Goal: Task Accomplishment & Management: Use online tool/utility

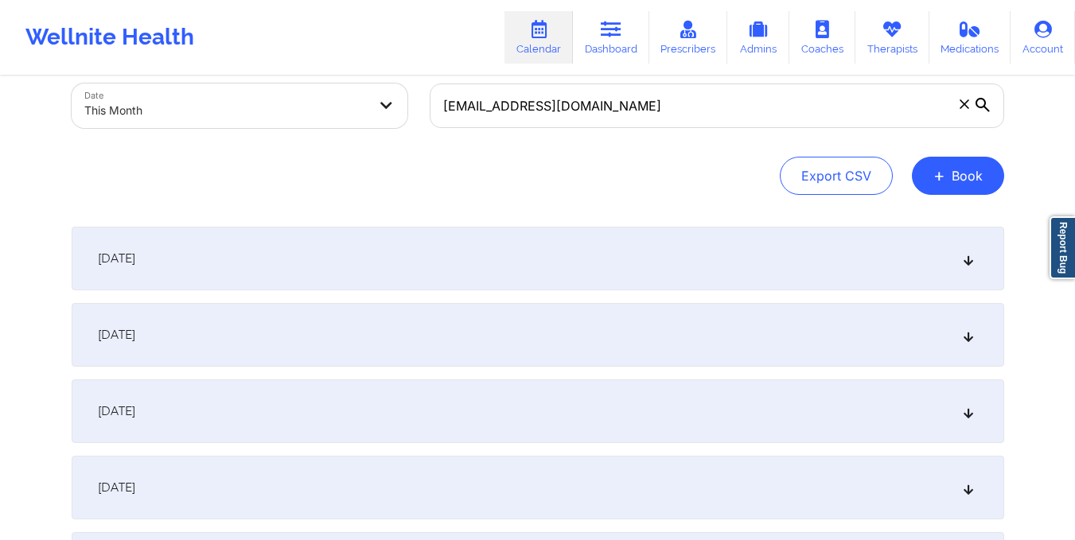
scroll to position [63, 0]
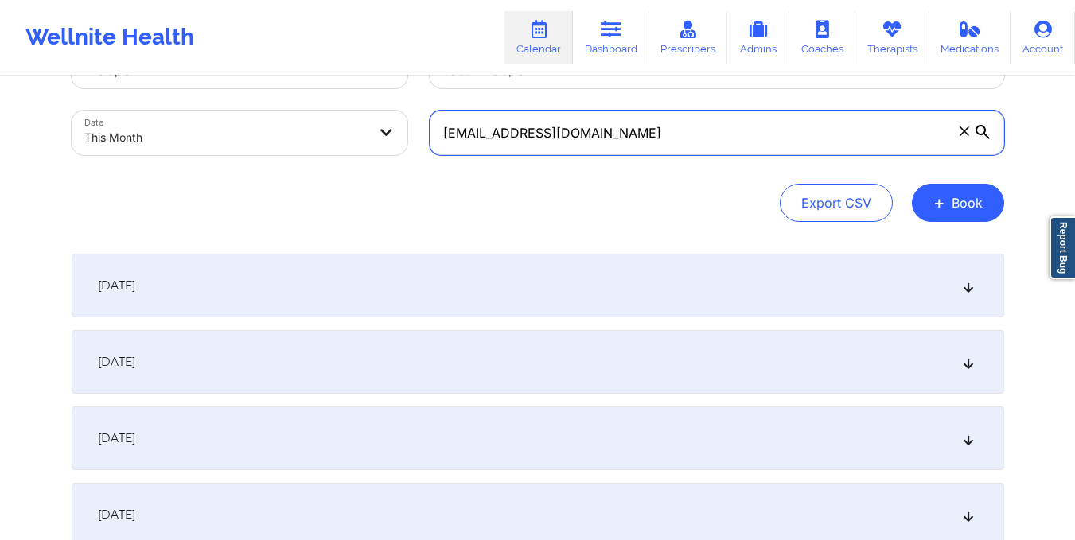
drag, startPoint x: 439, startPoint y: 130, endPoint x: 672, endPoint y: 146, distance: 232.9
click at [672, 146] on input "[EMAIL_ADDRESS][DOMAIN_NAME]" at bounding box center [717, 133] width 575 height 45
paste input "terylglover69"
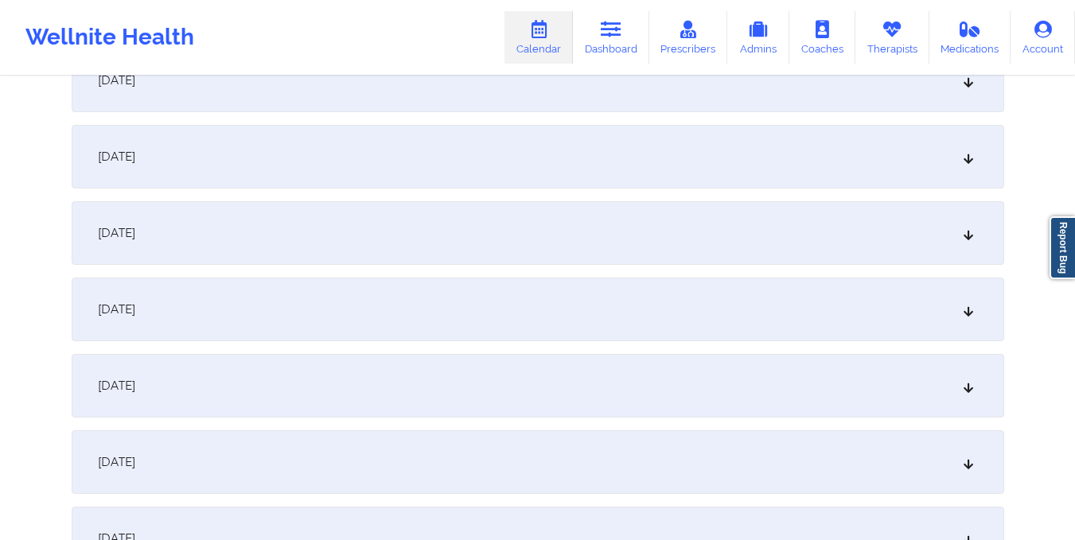
scroll to position [880, 0]
click at [448, 375] on div "[DATE]" at bounding box center [538, 385] width 933 height 64
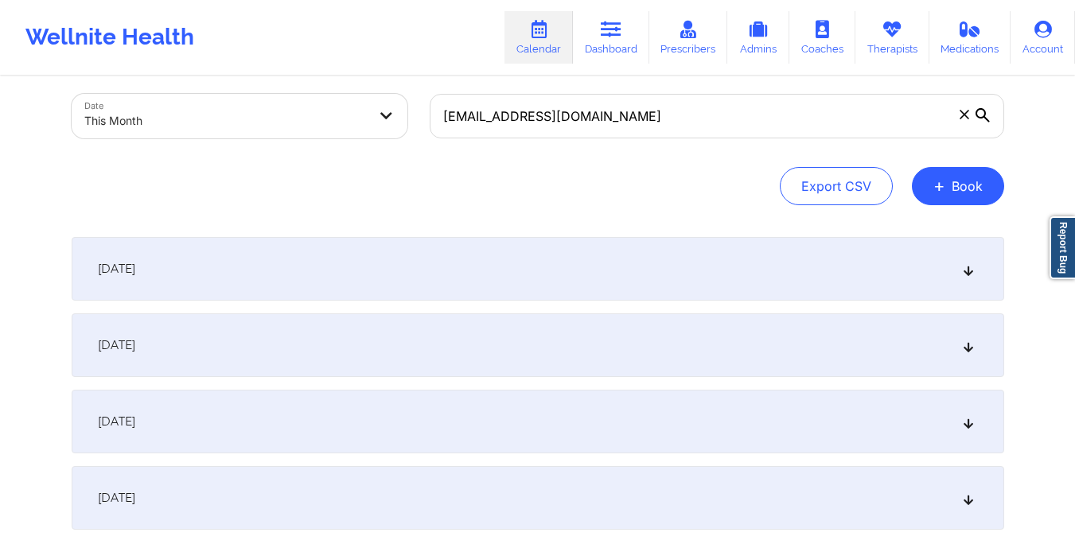
scroll to position [0, 0]
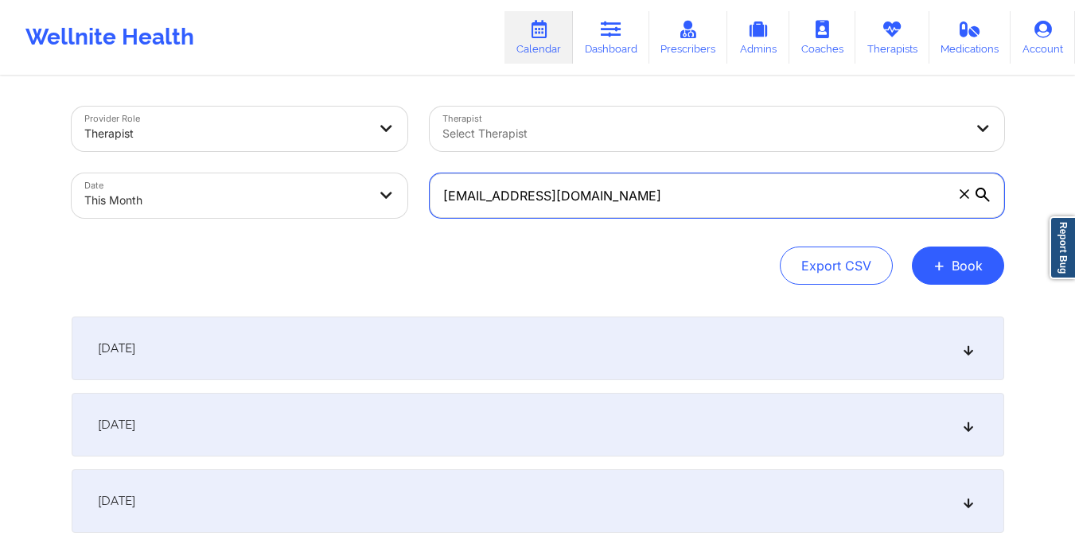
drag, startPoint x: 438, startPoint y: 184, endPoint x: 721, endPoint y: 177, distance: 283.4
click at [721, 177] on input "[EMAIL_ADDRESS][DOMAIN_NAME]" at bounding box center [717, 195] width 575 height 45
paste input "lokissed"
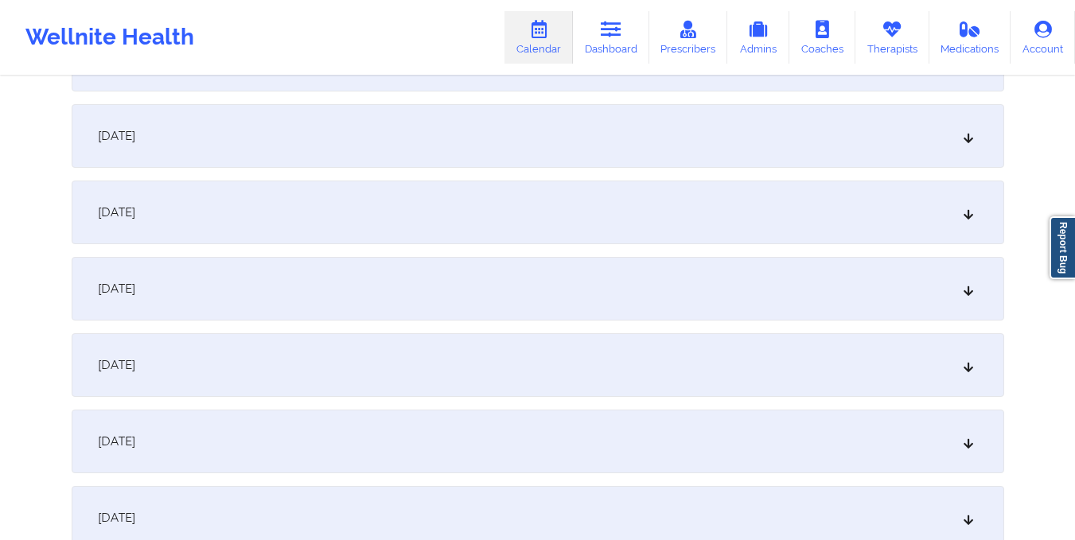
scroll to position [1154, 0]
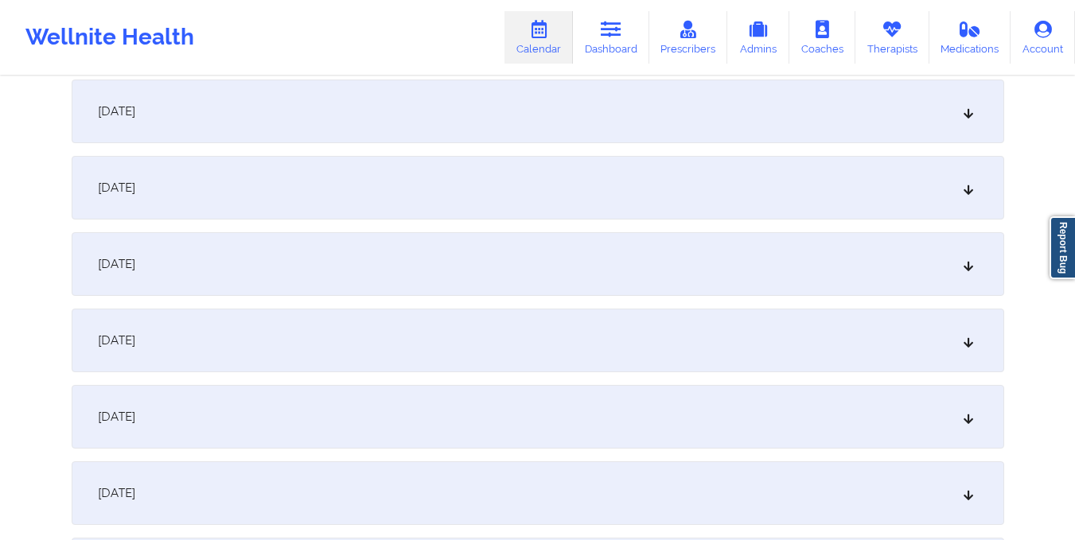
type input "[EMAIL_ADDRESS][DOMAIN_NAME]"
click at [721, 177] on div "[DATE]" at bounding box center [538, 188] width 933 height 64
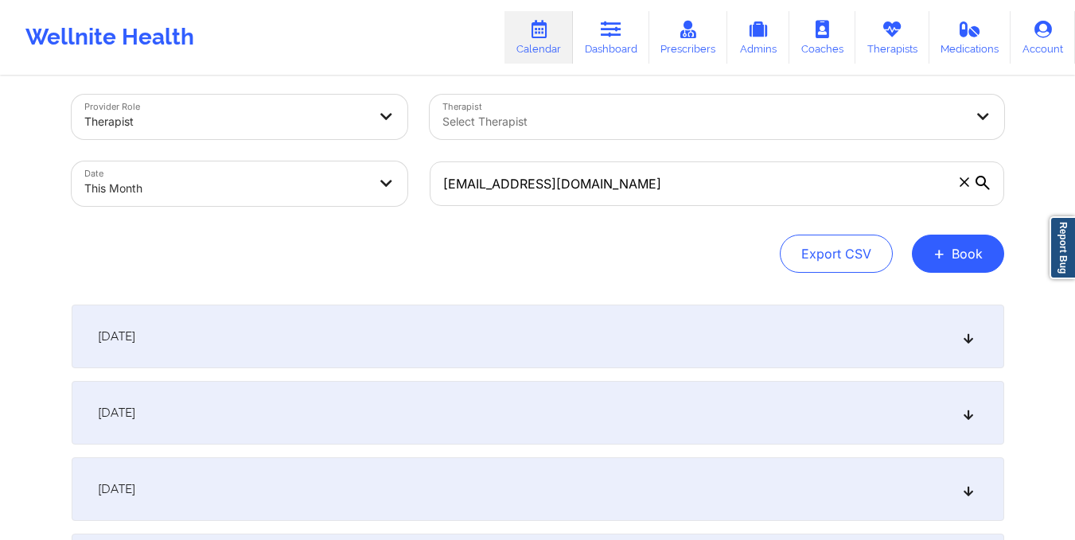
scroll to position [0, 0]
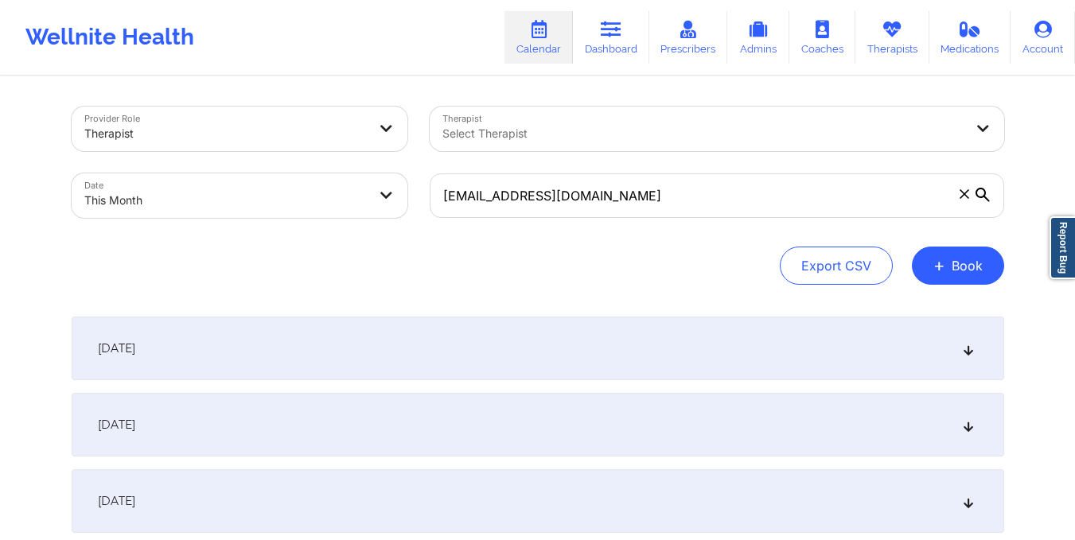
select select "2025-9"
select select "2025-10"
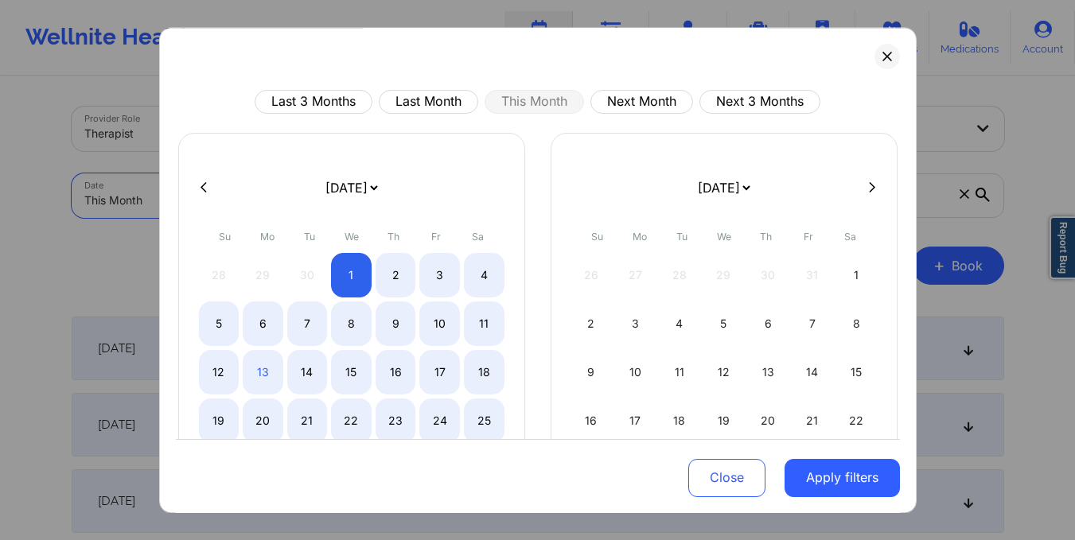
click at [353, 197] on body "Wellnite Health Calendar Dashboard Prescribers Admins Coaches Therapists Medica…" at bounding box center [537, 270] width 1075 height 540
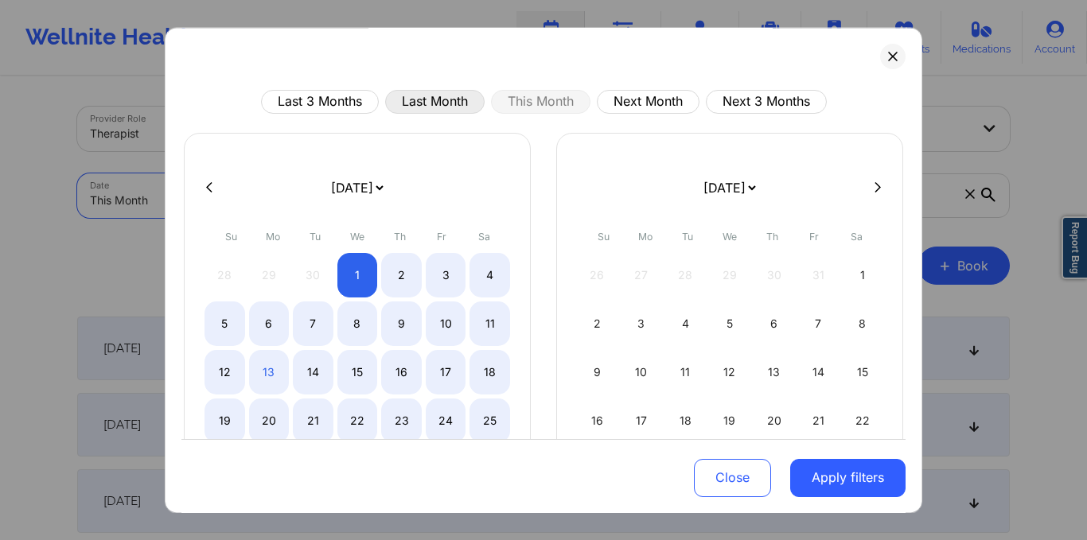
click at [431, 109] on button "Last Month" at bounding box center [434, 102] width 99 height 24
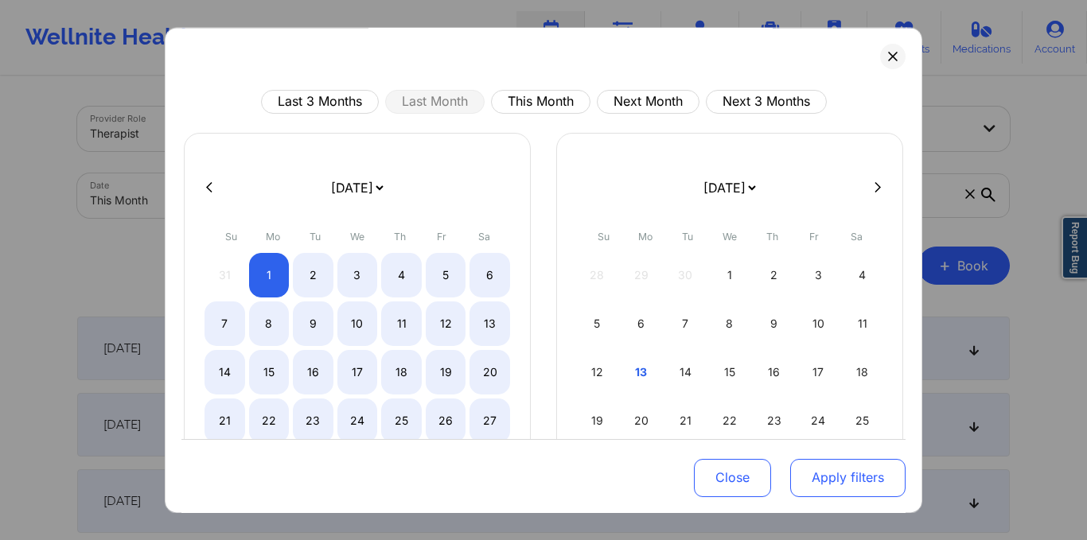
click at [832, 484] on button "Apply filters" at bounding box center [847, 477] width 115 height 38
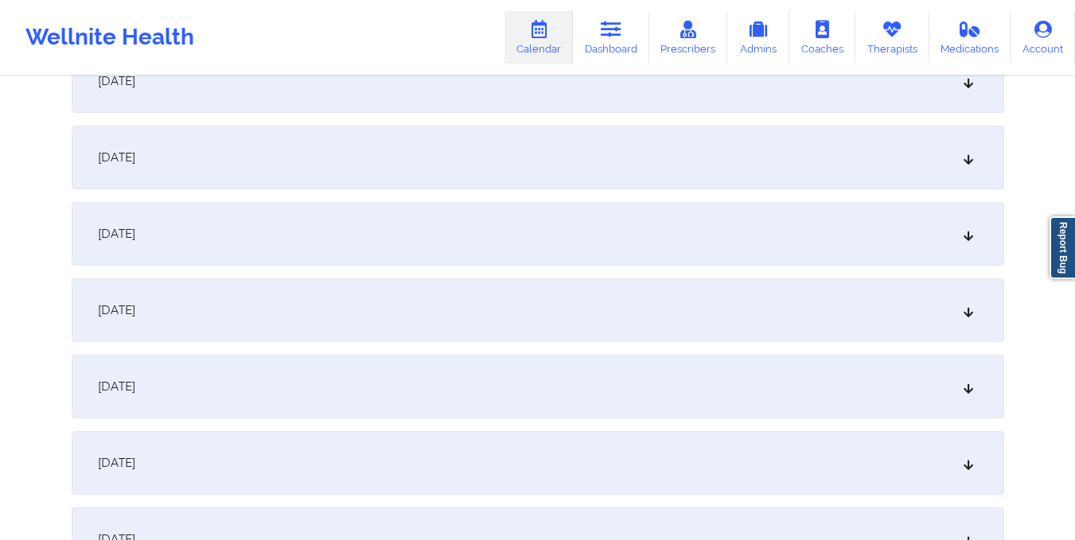
scroll to position [661, 0]
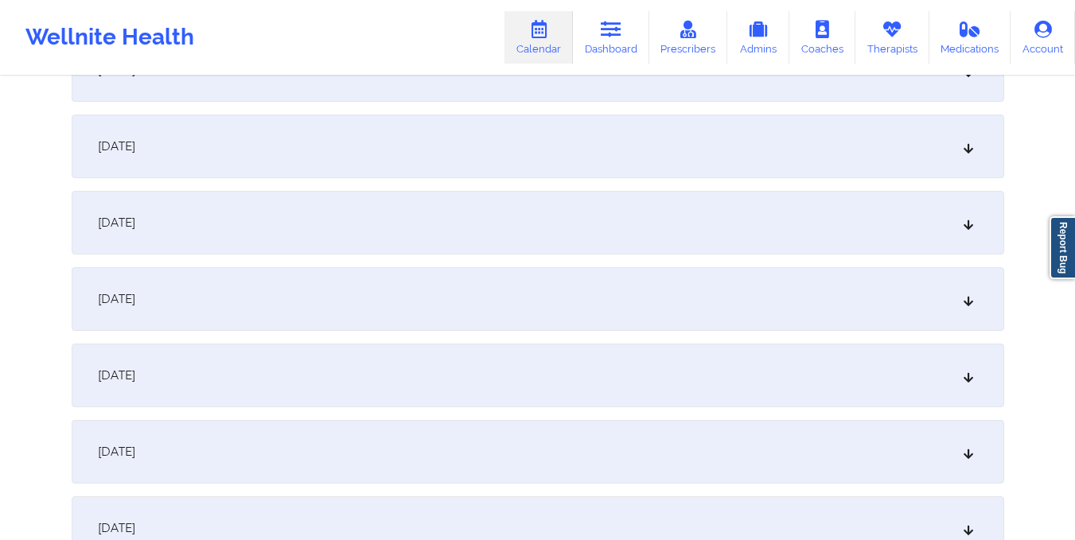
click at [598, 309] on div "[DATE]" at bounding box center [538, 299] width 933 height 64
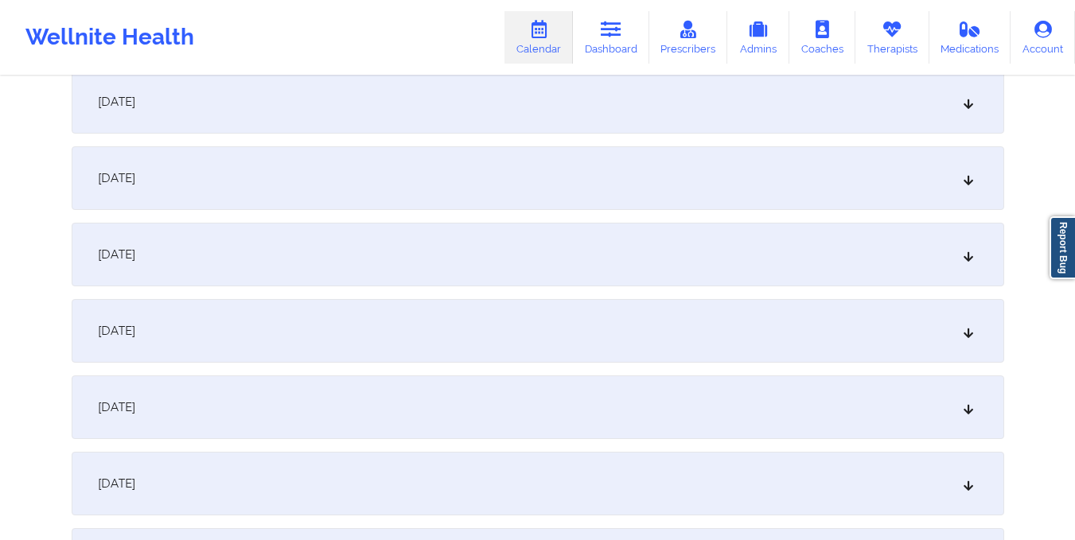
scroll to position [0, 0]
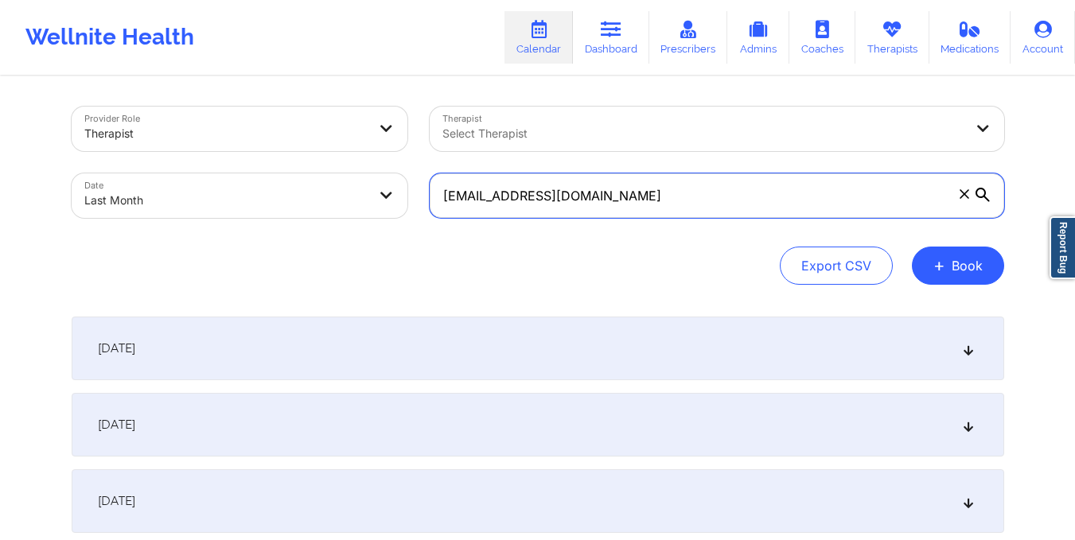
drag, startPoint x: 439, startPoint y: 200, endPoint x: 618, endPoint y: 207, distance: 179.2
click at [618, 207] on input "[EMAIL_ADDRESS][DOMAIN_NAME]" at bounding box center [717, 195] width 575 height 45
paste input "brandonhenschke"
type input "[EMAIL_ADDRESS][DOMAIN_NAME]"
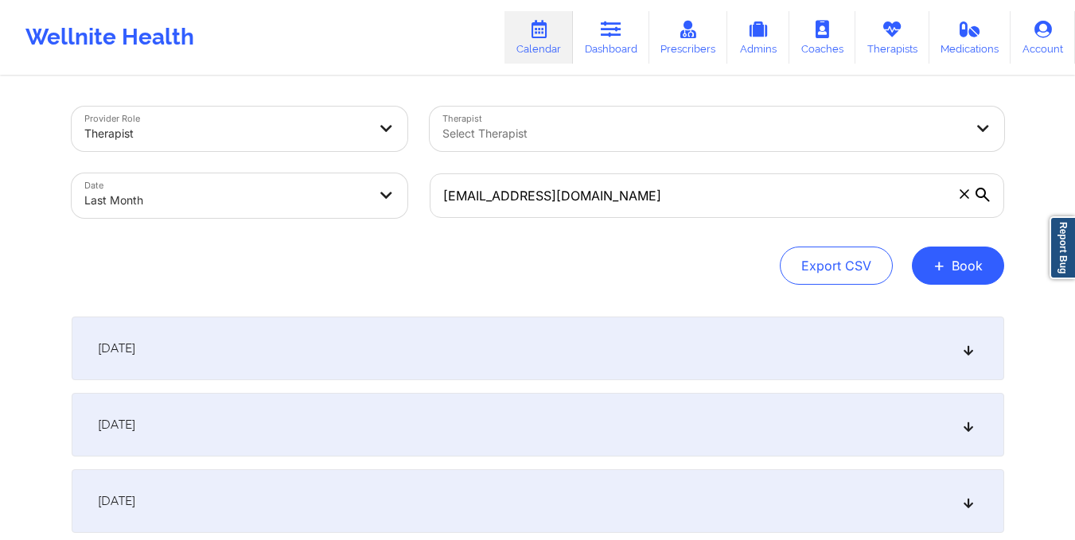
click at [240, 196] on body "Wellnite Health Calendar Dashboard Prescribers Admins Coaches Therapists Medica…" at bounding box center [537, 270] width 1075 height 540
select select "2025-8"
select select "2025-9"
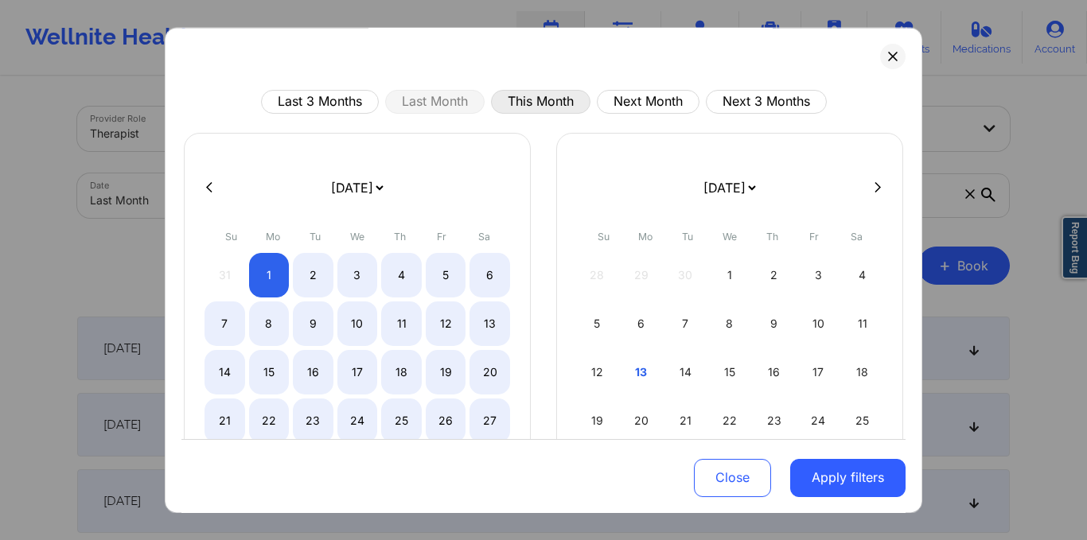
click at [520, 99] on button "This Month" at bounding box center [540, 102] width 99 height 24
select select "2025-9"
select select "2025-10"
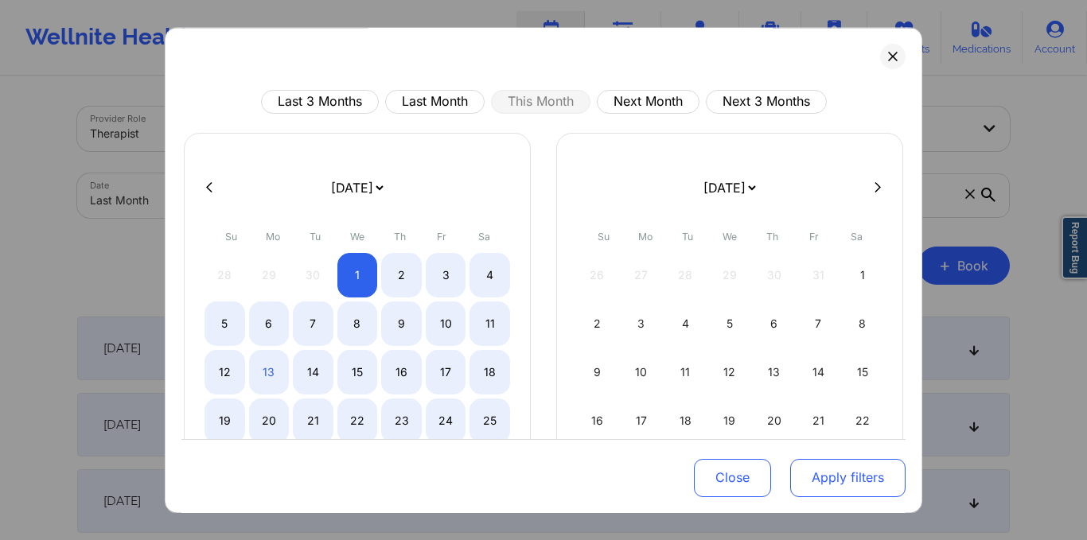
click at [824, 482] on button "Apply filters" at bounding box center [847, 477] width 115 height 38
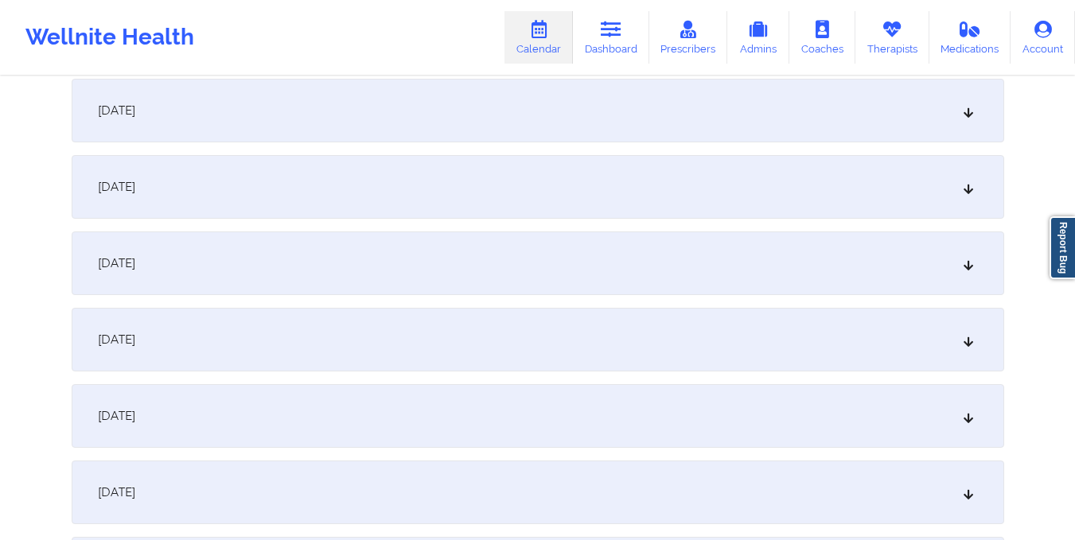
scroll to position [941, 0]
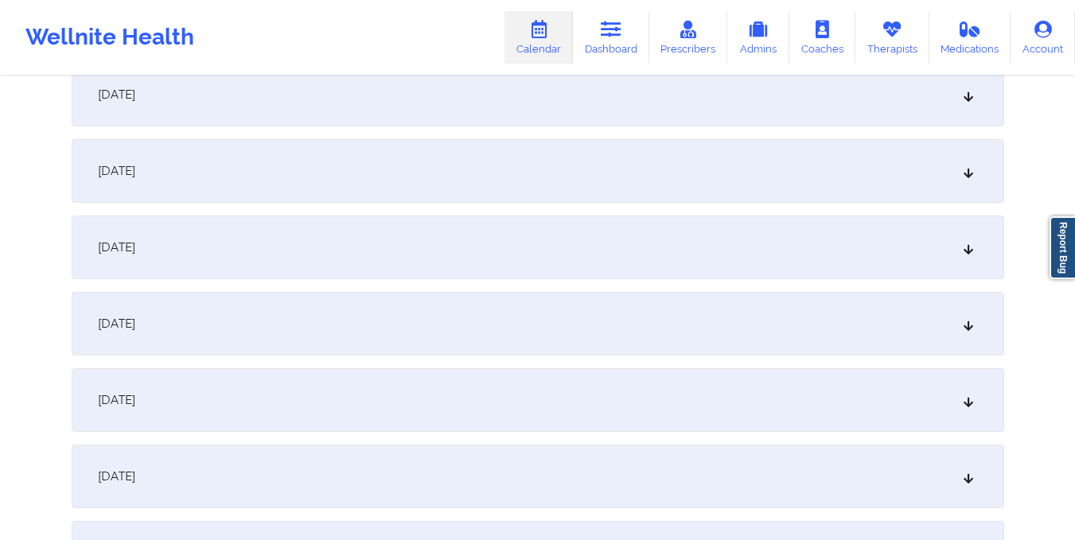
click at [642, 454] on div "[DATE]" at bounding box center [538, 477] width 933 height 64
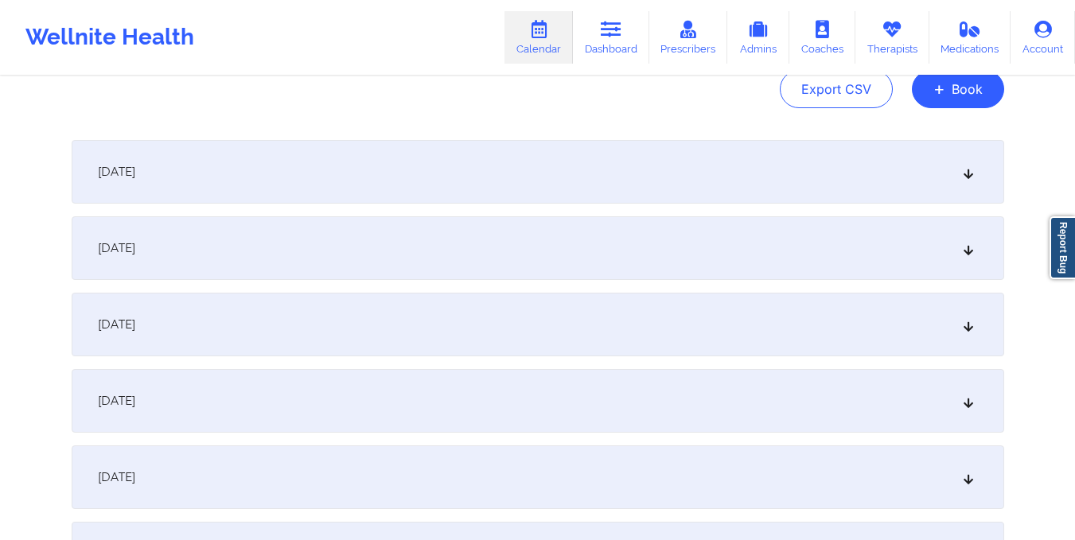
scroll to position [83, 0]
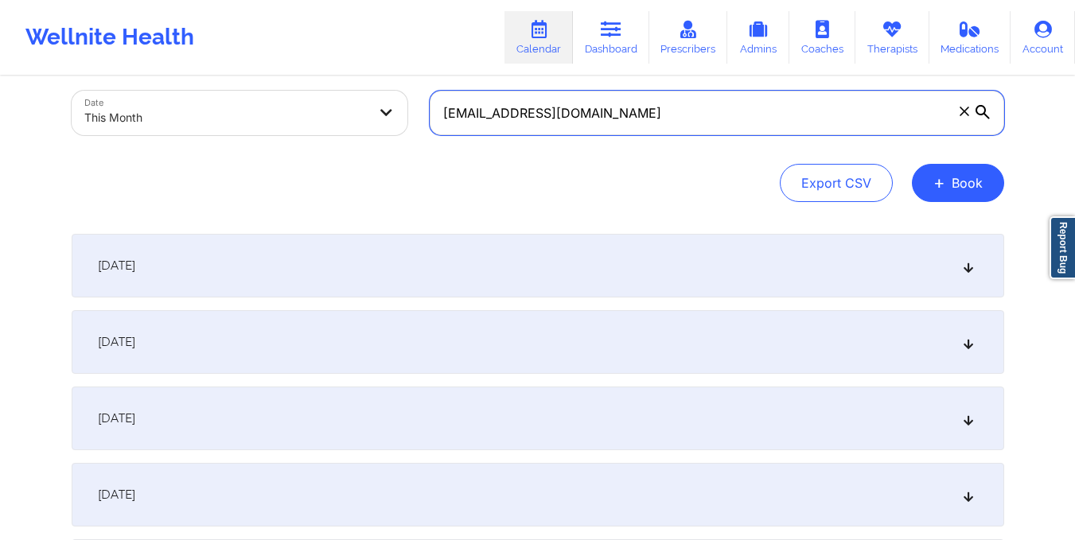
drag, startPoint x: 440, startPoint y: 113, endPoint x: 675, endPoint y: 127, distance: 235.2
click at [675, 127] on input "[EMAIL_ADDRESS][DOMAIN_NAME]" at bounding box center [717, 113] width 575 height 45
paste input "ttianaspenc"
drag, startPoint x: 675, startPoint y: 127, endPoint x: 680, endPoint y: -10, distance: 136.2
click at [680, 0] on html "Wellnite Health Calendar Dashboard Prescribers Admins Coaches Therapists Medica…" at bounding box center [537, 187] width 1075 height 540
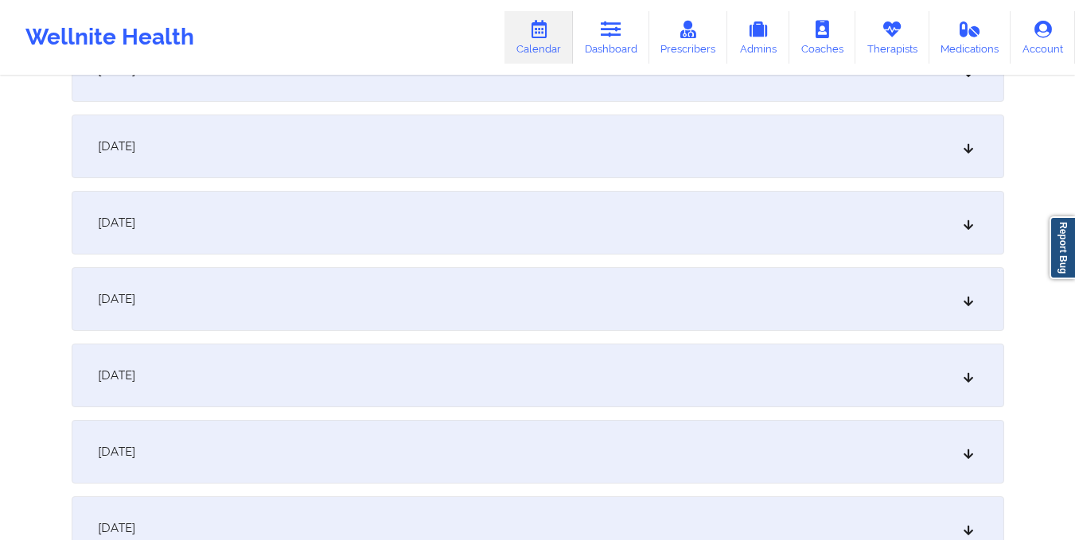
scroll to position [1213, 0]
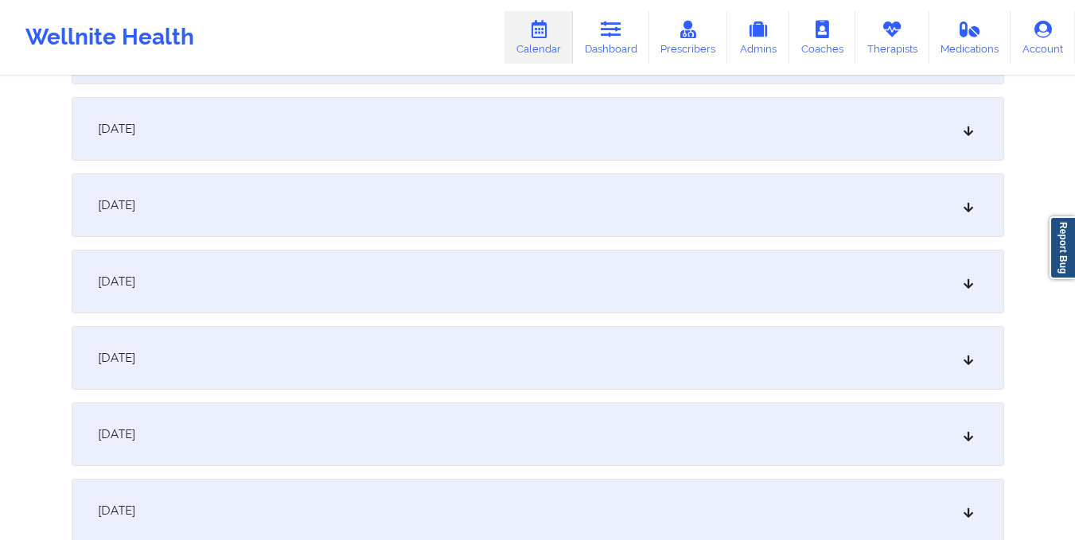
click at [612, 226] on div "[DATE]" at bounding box center [538, 205] width 933 height 64
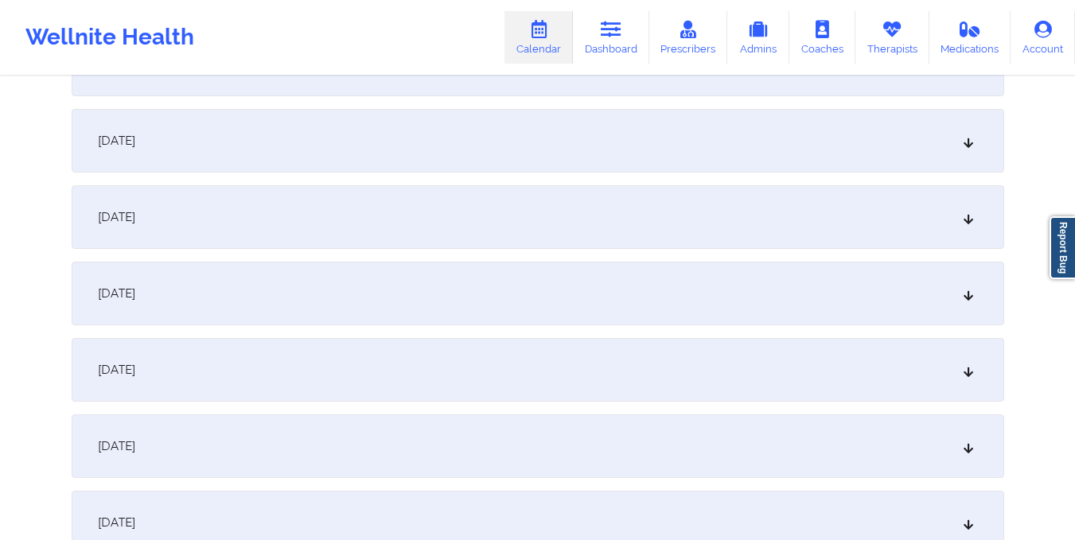
scroll to position [0, 0]
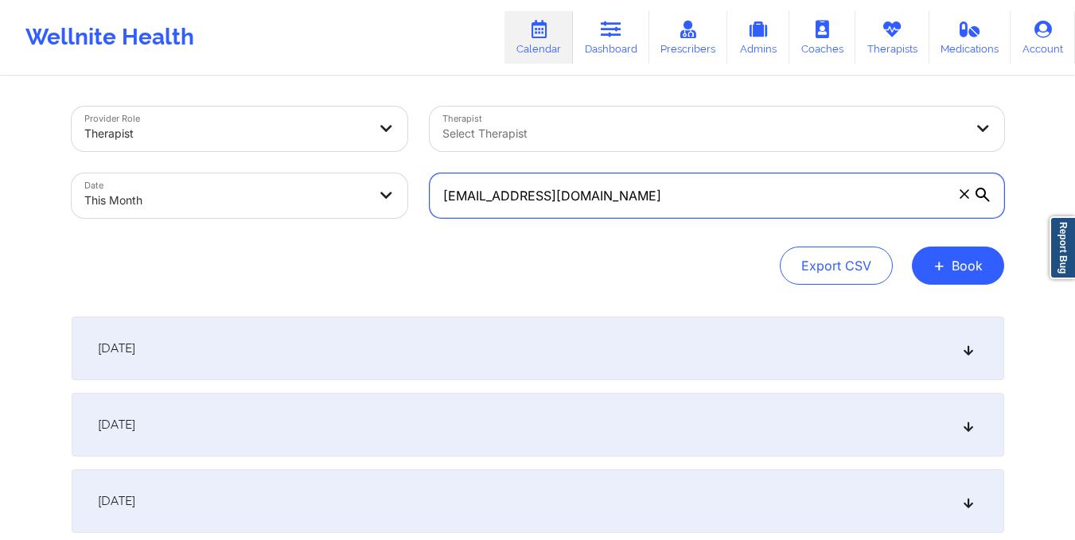
drag, startPoint x: 439, startPoint y: 197, endPoint x: 707, endPoint y: 209, distance: 268.5
click at [707, 209] on input "[EMAIL_ADDRESS][DOMAIN_NAME]" at bounding box center [717, 195] width 575 height 45
paste input "becklynnlopez"
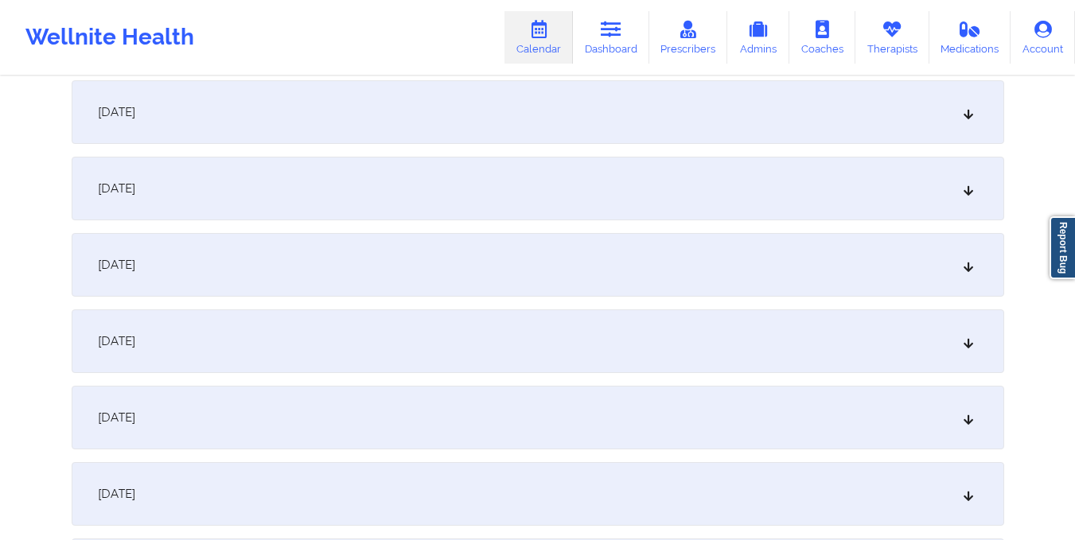
scroll to position [1191, 0]
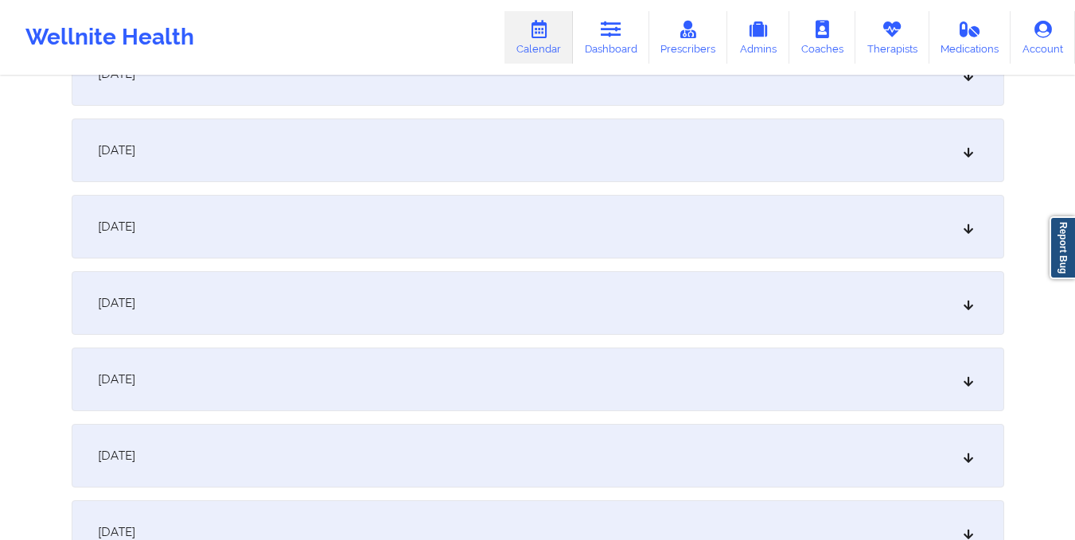
click at [595, 218] on div "[DATE]" at bounding box center [538, 227] width 933 height 64
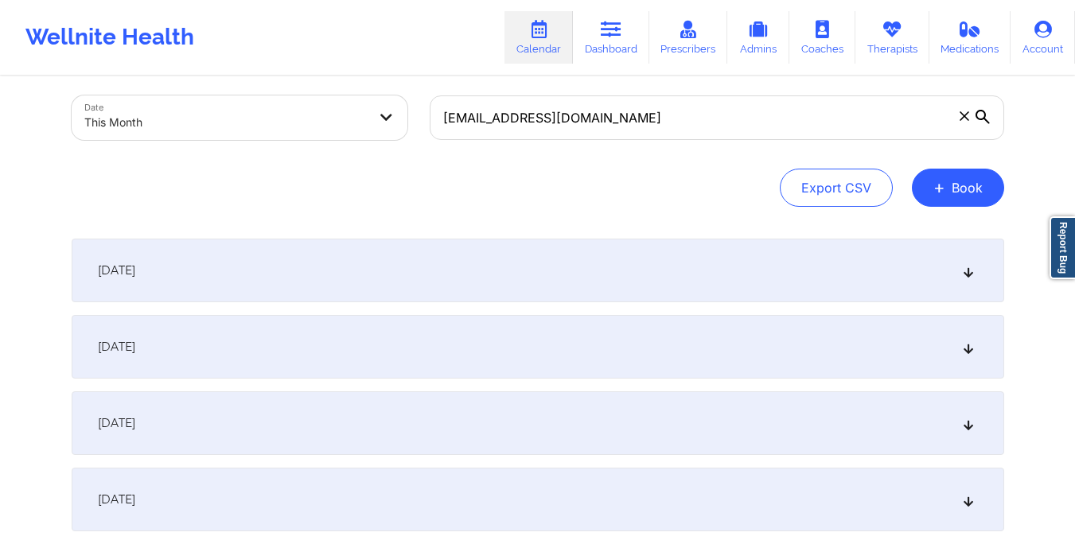
scroll to position [0, 0]
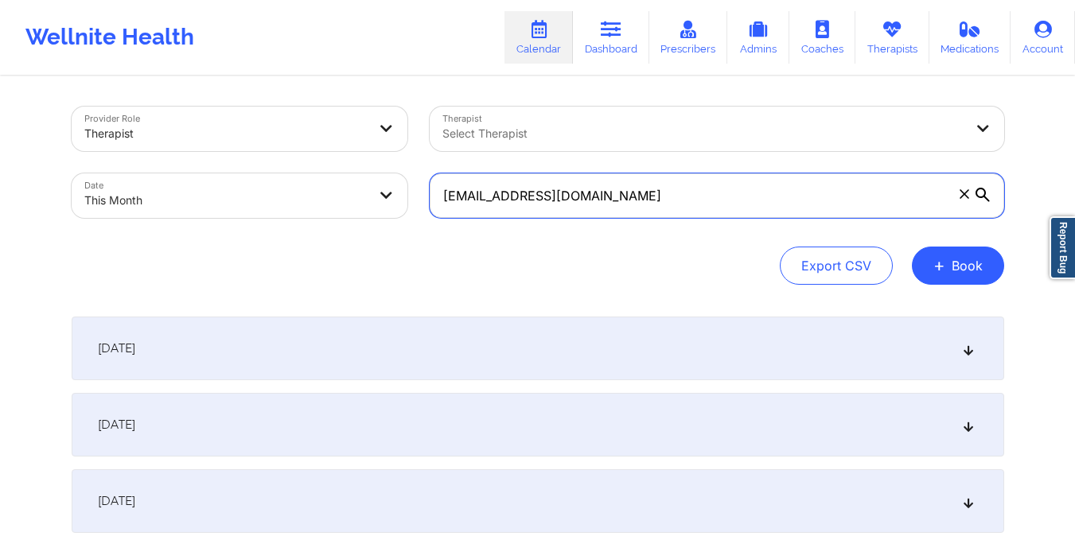
drag, startPoint x: 445, startPoint y: 193, endPoint x: 724, endPoint y: 219, distance: 280.5
click at [724, 219] on div "[EMAIL_ADDRESS][DOMAIN_NAME]" at bounding box center [717, 195] width 597 height 67
paste input "alainzagorin"
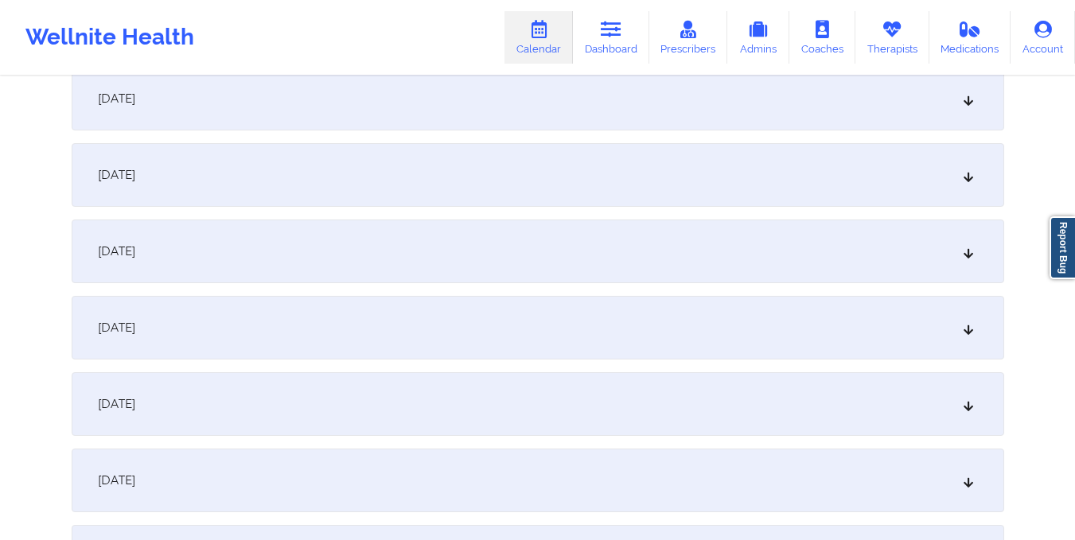
scroll to position [1023, 0]
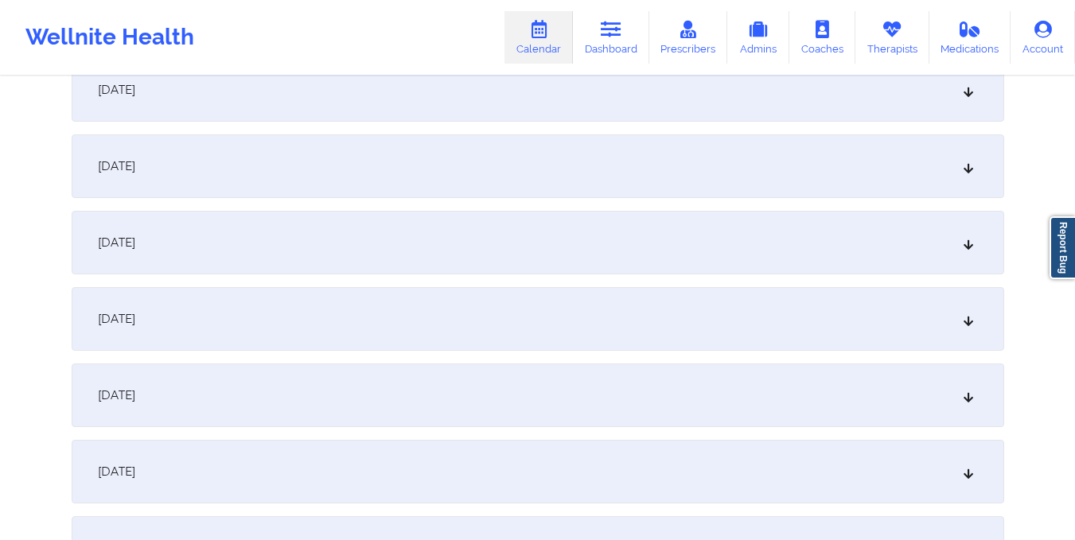
click at [658, 297] on div "[DATE]" at bounding box center [538, 319] width 933 height 64
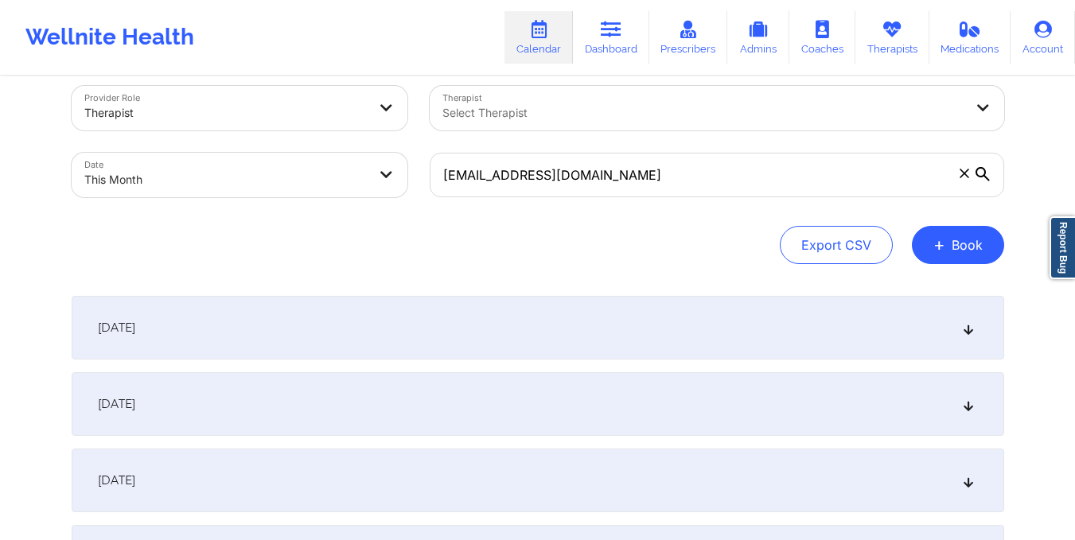
scroll to position [0, 0]
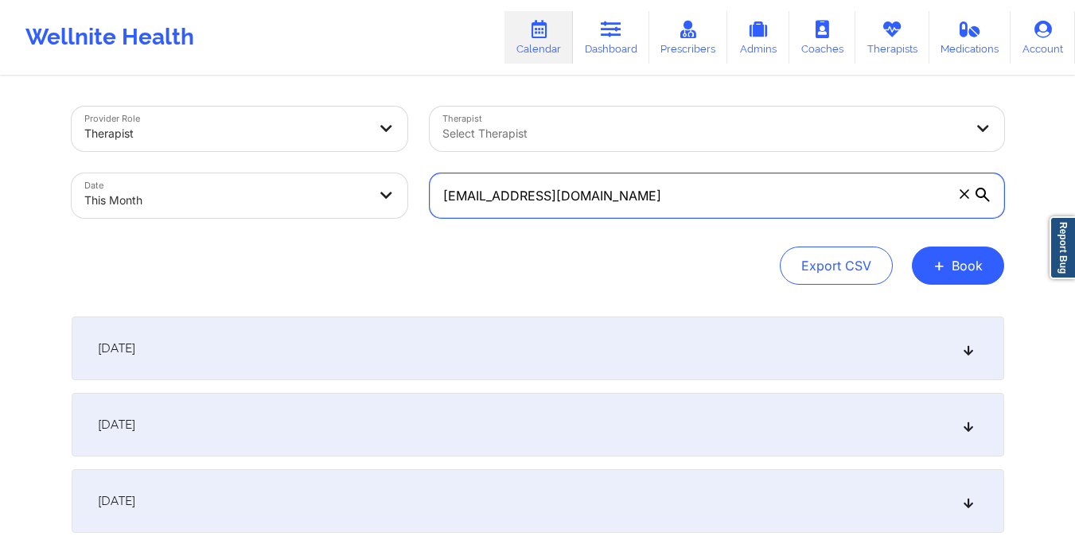
drag, startPoint x: 437, startPoint y: 197, endPoint x: 639, endPoint y: 212, distance: 202.7
click at [639, 212] on input "[EMAIL_ADDRESS][DOMAIN_NAME]" at bounding box center [717, 195] width 575 height 45
paste input "michibauza123"
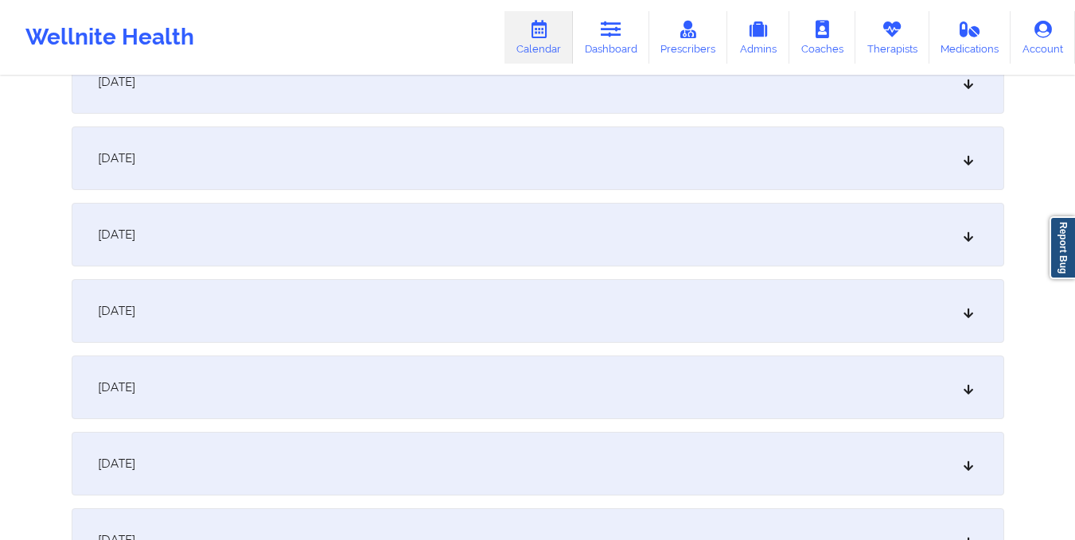
scroll to position [1031, 0]
click at [612, 384] on div "[DATE]" at bounding box center [538, 387] width 933 height 64
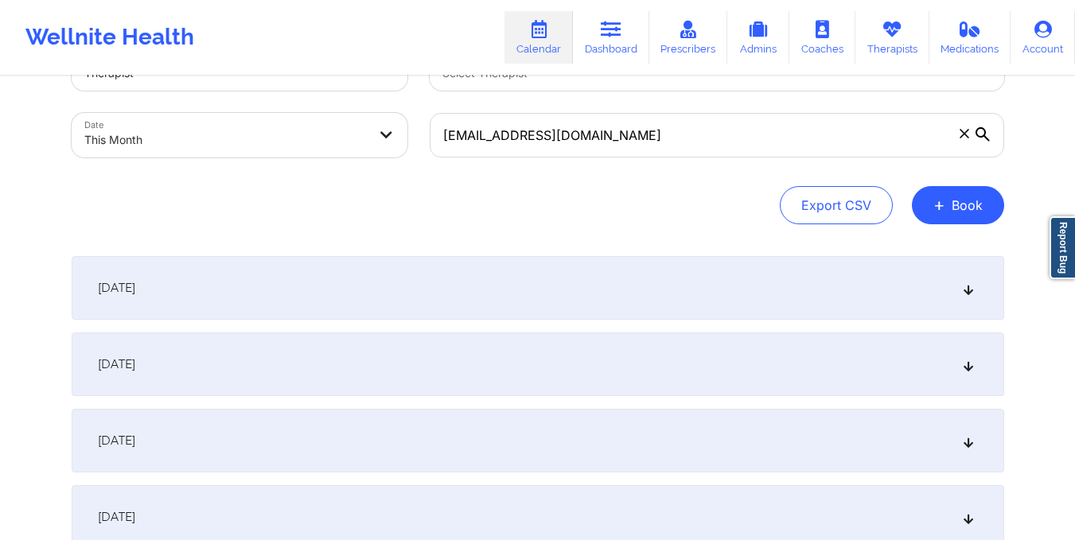
scroll to position [0, 0]
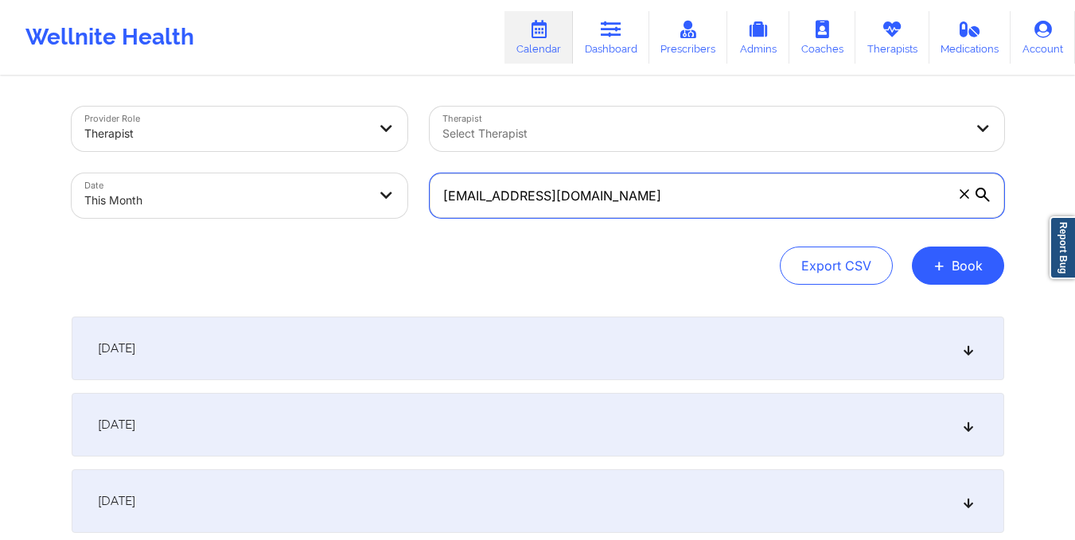
drag, startPoint x: 446, startPoint y: 201, endPoint x: 639, endPoint y: 184, distance: 194.1
click at [639, 184] on input "[EMAIL_ADDRESS][DOMAIN_NAME]" at bounding box center [717, 195] width 575 height 45
paste input "connieduvall21"
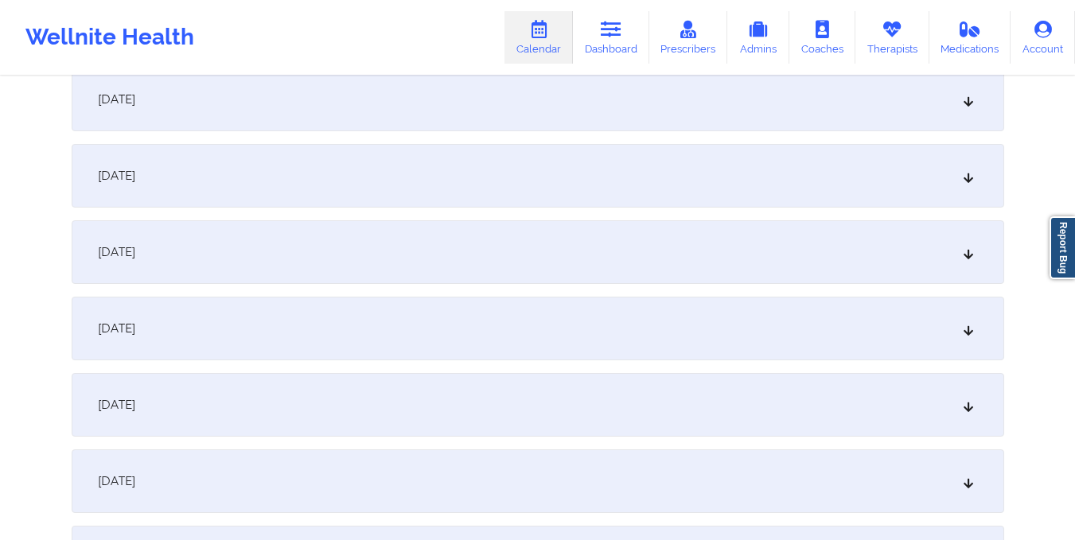
scroll to position [1014, 0]
click at [528, 414] on div "[DATE]" at bounding box center [538, 404] width 933 height 64
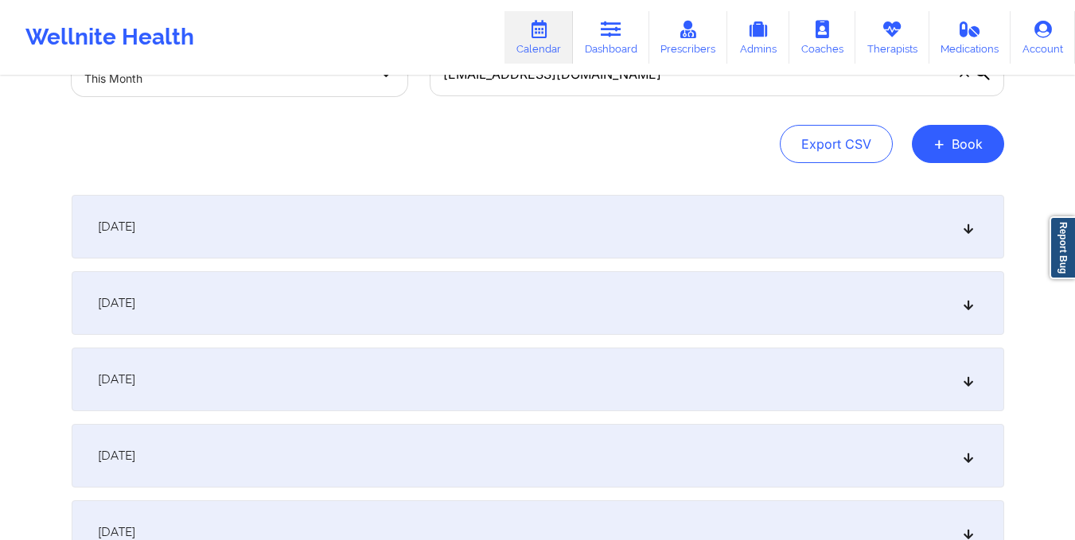
scroll to position [0, 0]
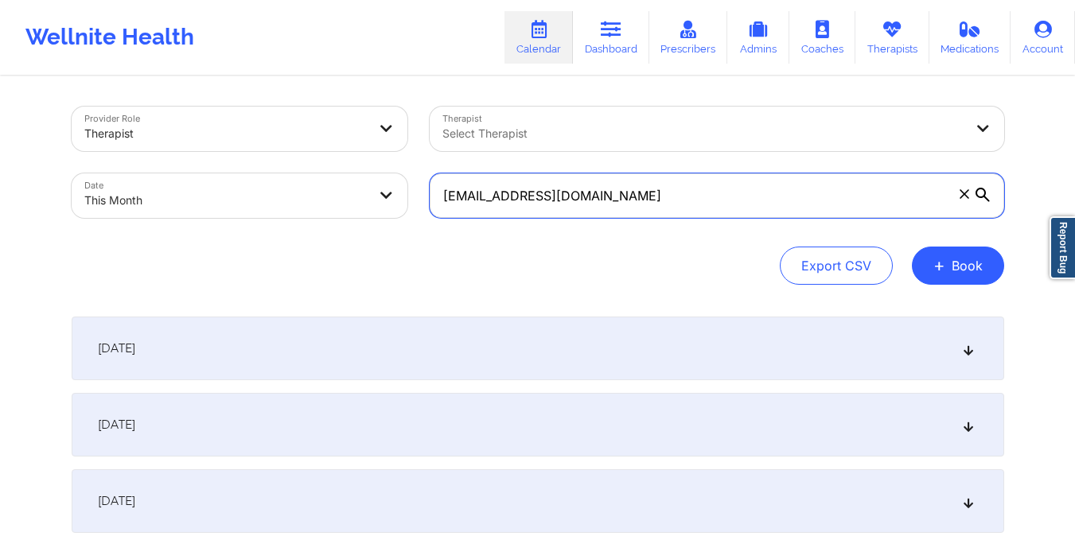
drag, startPoint x: 442, startPoint y: 204, endPoint x: 657, endPoint y: 212, distance: 215.8
click at [657, 212] on input "[EMAIL_ADDRESS][DOMAIN_NAME]" at bounding box center [717, 195] width 575 height 45
paste input "[EMAIL_ADDRESS]"
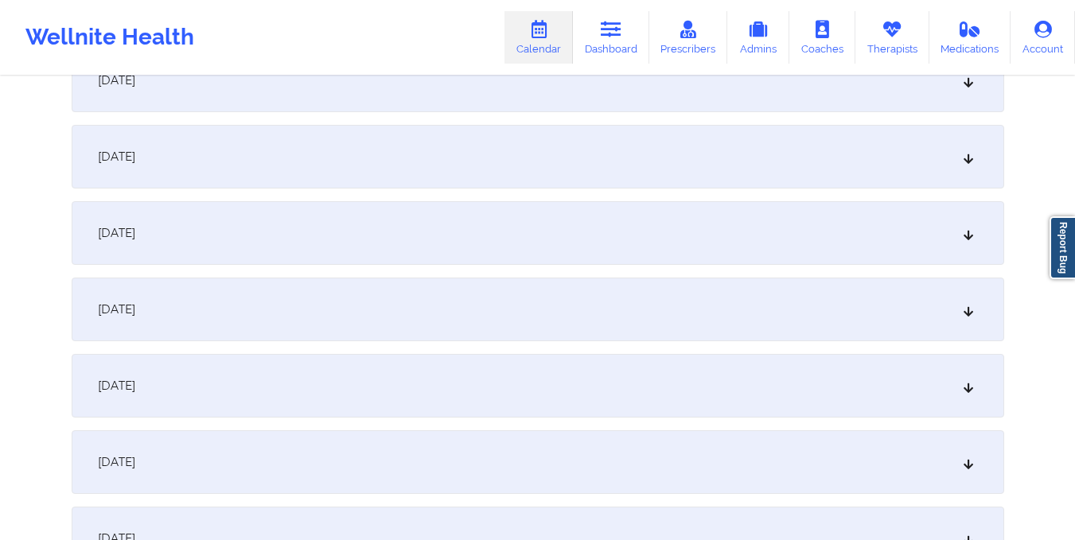
scroll to position [1109, 0]
click at [607, 308] on div "[DATE]" at bounding box center [538, 309] width 933 height 64
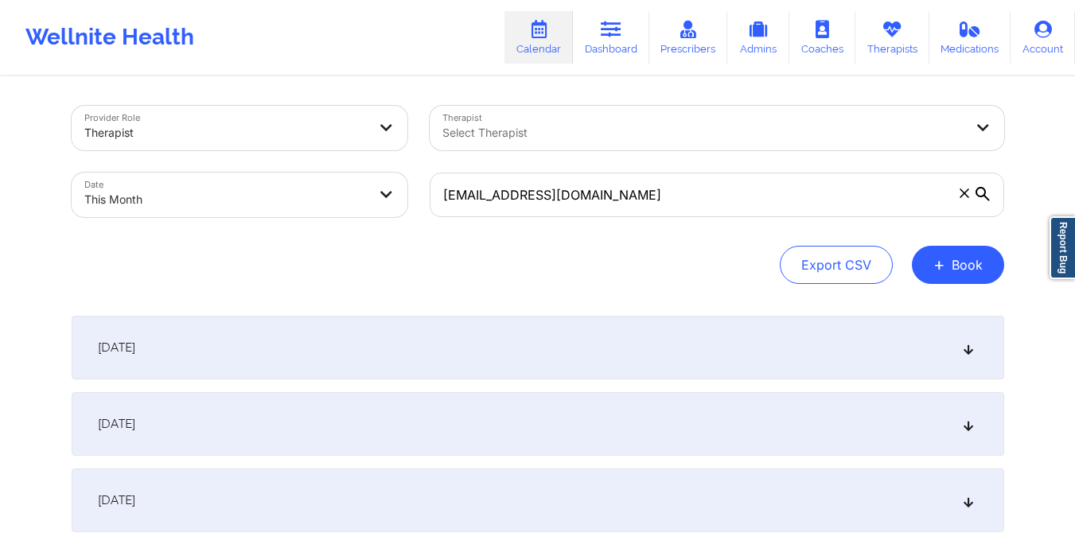
scroll to position [0, 0]
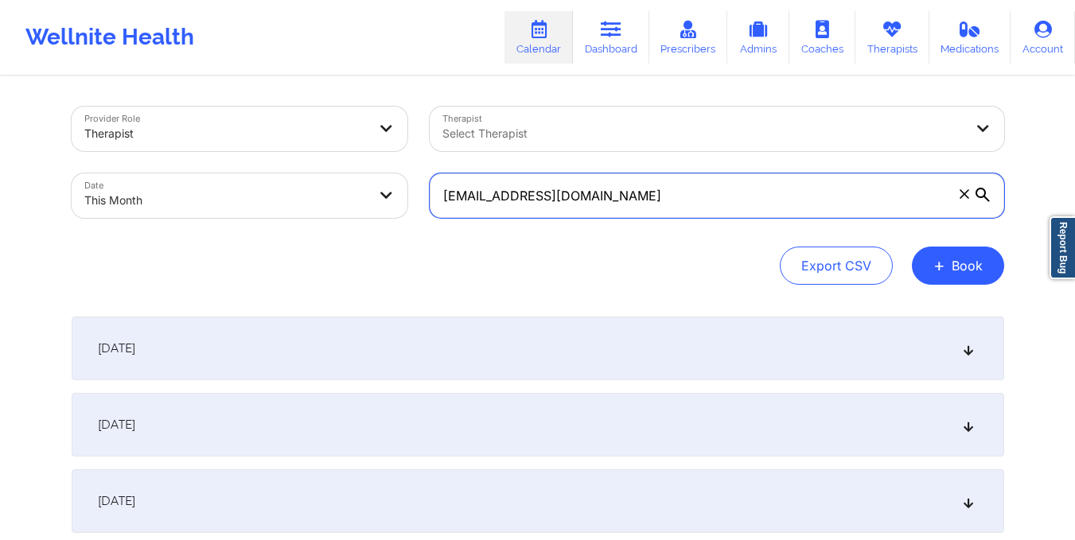
drag, startPoint x: 441, startPoint y: 190, endPoint x: 743, endPoint y: 178, distance: 301.9
click at [743, 178] on input "[EMAIL_ADDRESS][DOMAIN_NAME]" at bounding box center [717, 195] width 575 height 45
paste input "[EMAIL_ADDRESS]"
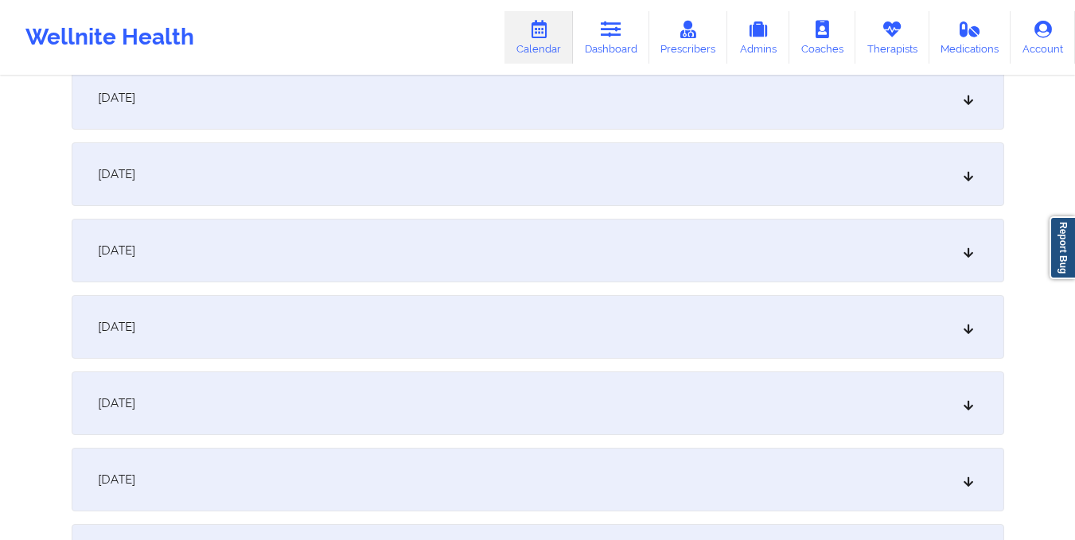
scroll to position [1253, 0]
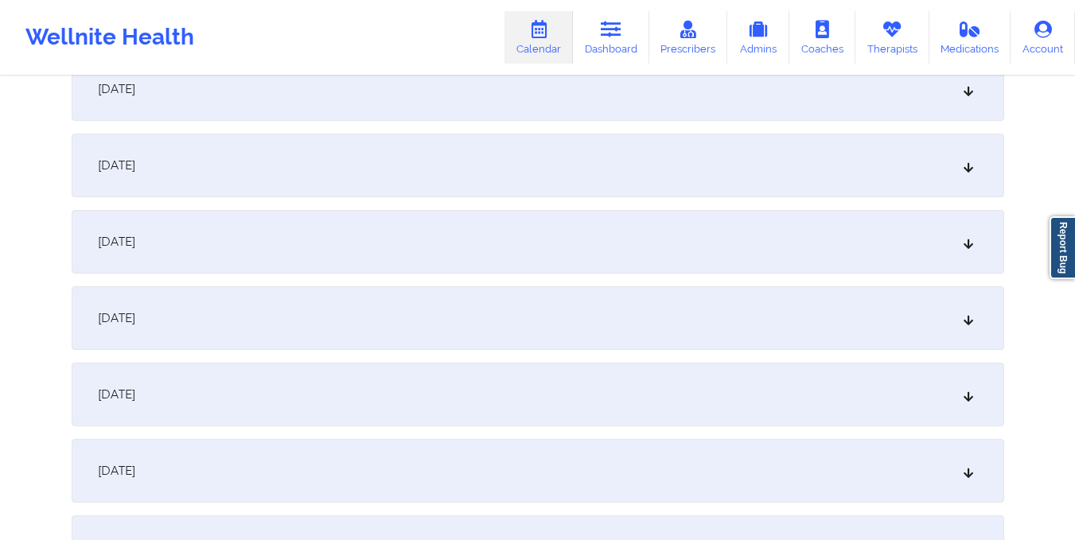
click at [743, 178] on div "[DATE]" at bounding box center [538, 166] width 933 height 64
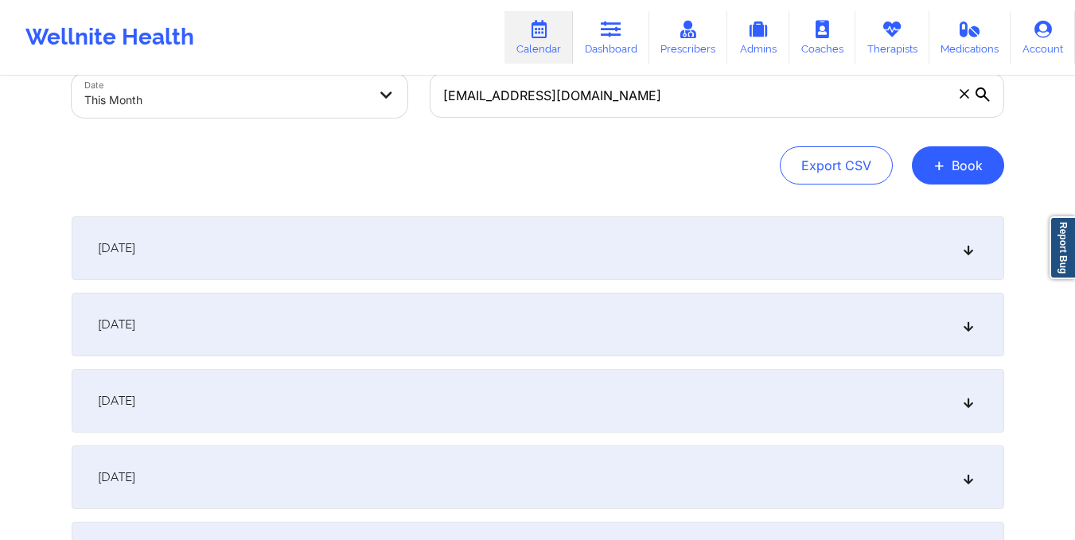
scroll to position [0, 0]
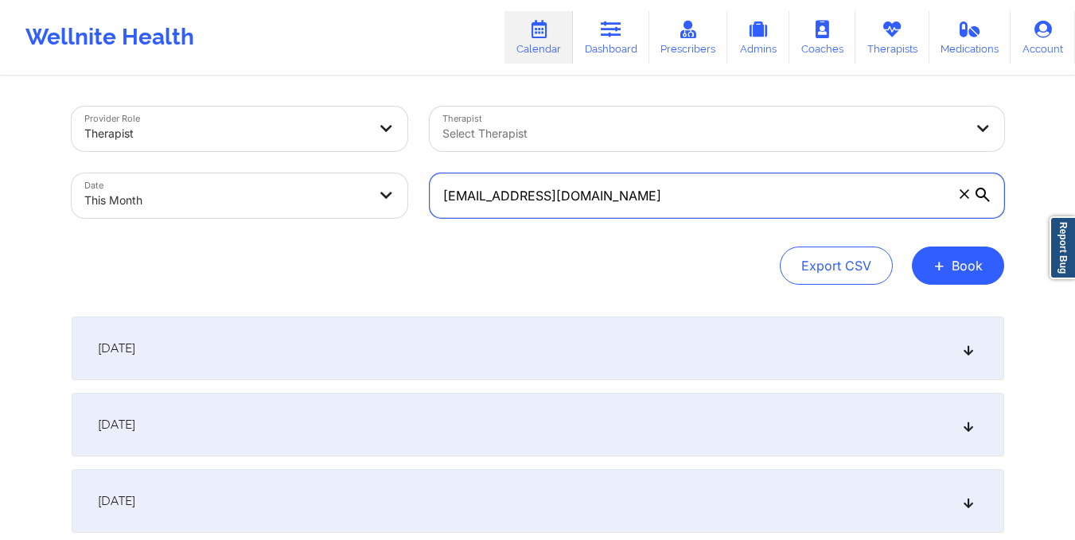
drag, startPoint x: 439, startPoint y: 207, endPoint x: 686, endPoint y: 205, distance: 246.7
click at [686, 205] on input "[EMAIL_ADDRESS][DOMAIN_NAME]" at bounding box center [717, 195] width 575 height 45
paste input "[EMAIL_ADDRESS]"
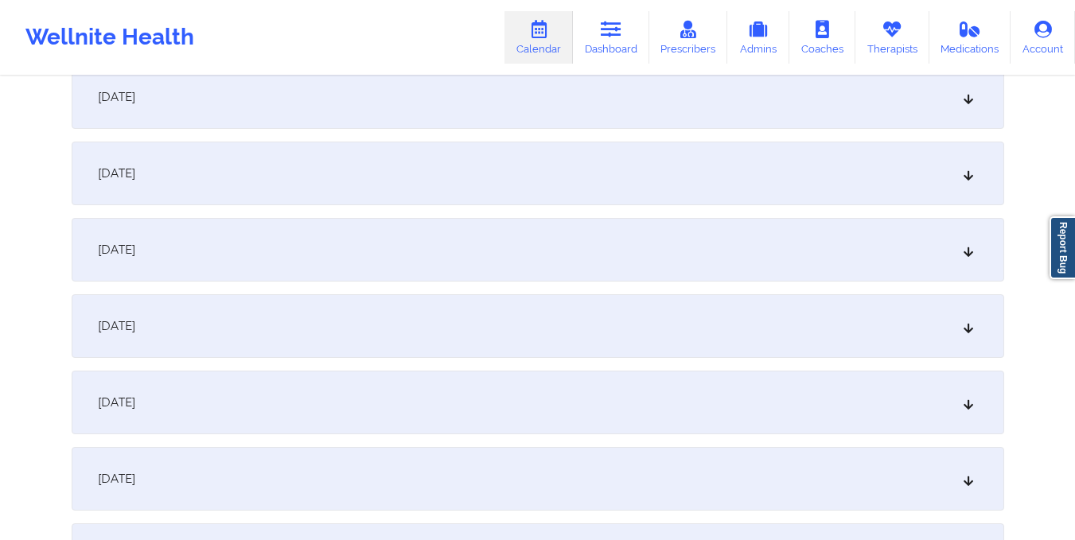
scroll to position [1258, 0]
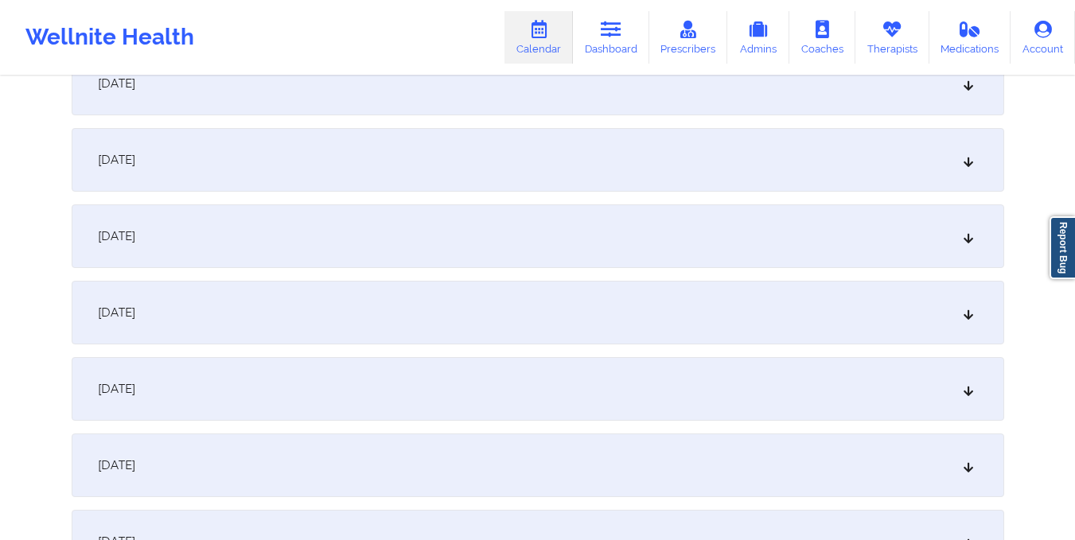
click at [682, 185] on div "[DATE]" at bounding box center [538, 160] width 933 height 64
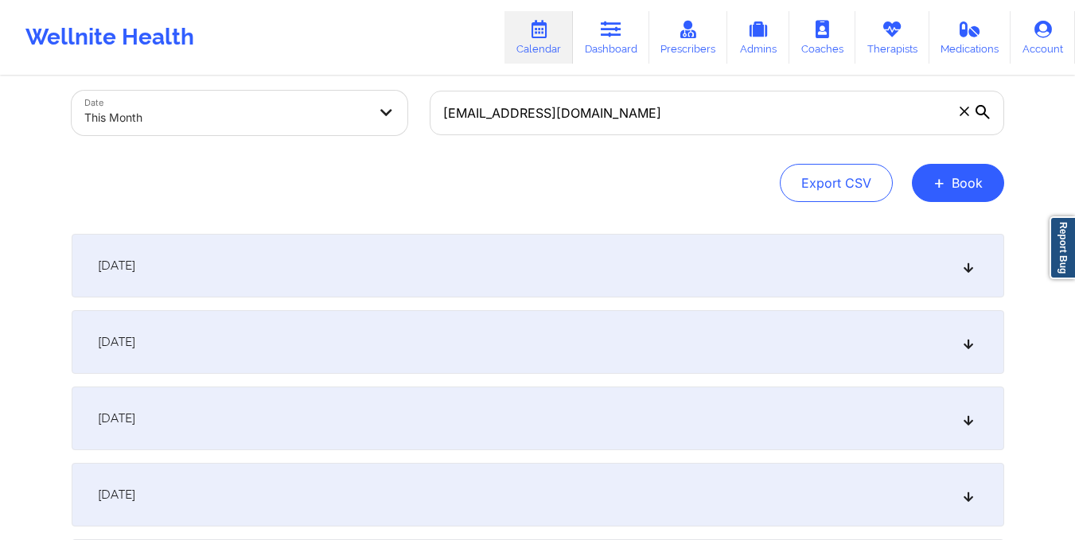
scroll to position [0, 0]
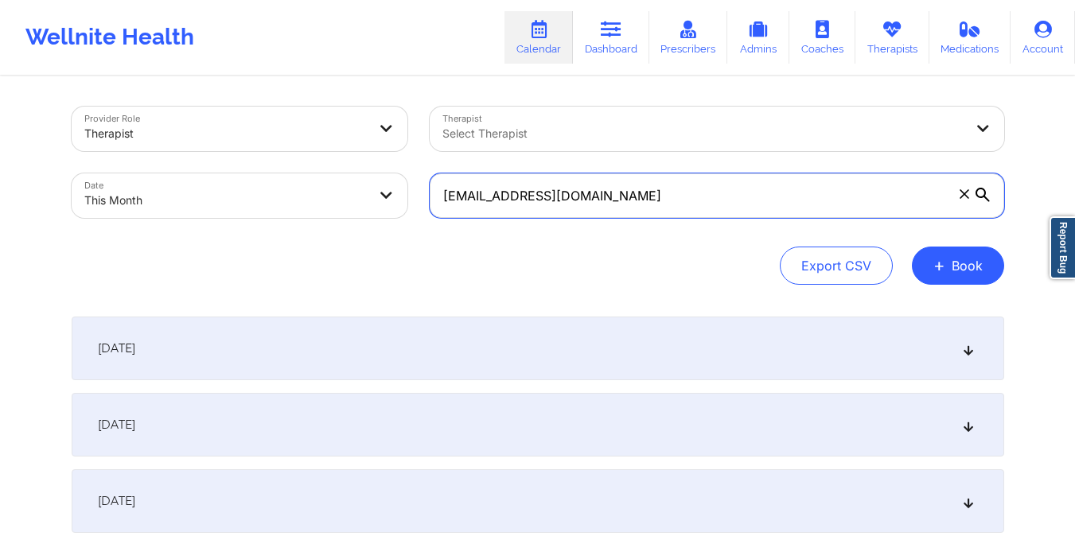
drag, startPoint x: 443, startPoint y: 198, endPoint x: 682, endPoint y: 202, distance: 238.8
click at [682, 202] on input "[EMAIL_ADDRESS][DOMAIN_NAME]" at bounding box center [717, 195] width 575 height 45
paste input "[EMAIL_ADDRESS]"
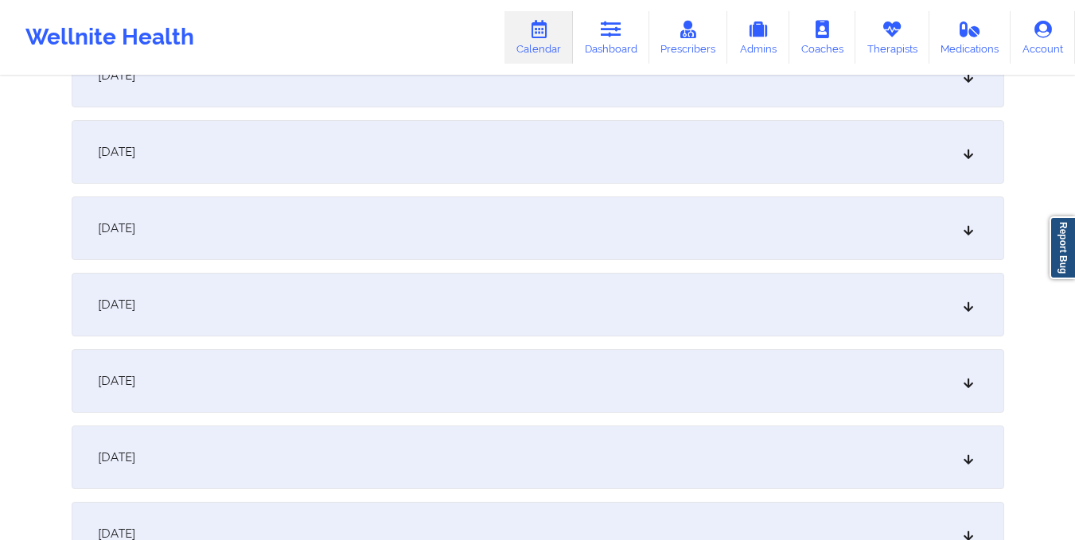
scroll to position [1191, 0]
click at [651, 234] on div "[DATE]" at bounding box center [538, 228] width 933 height 64
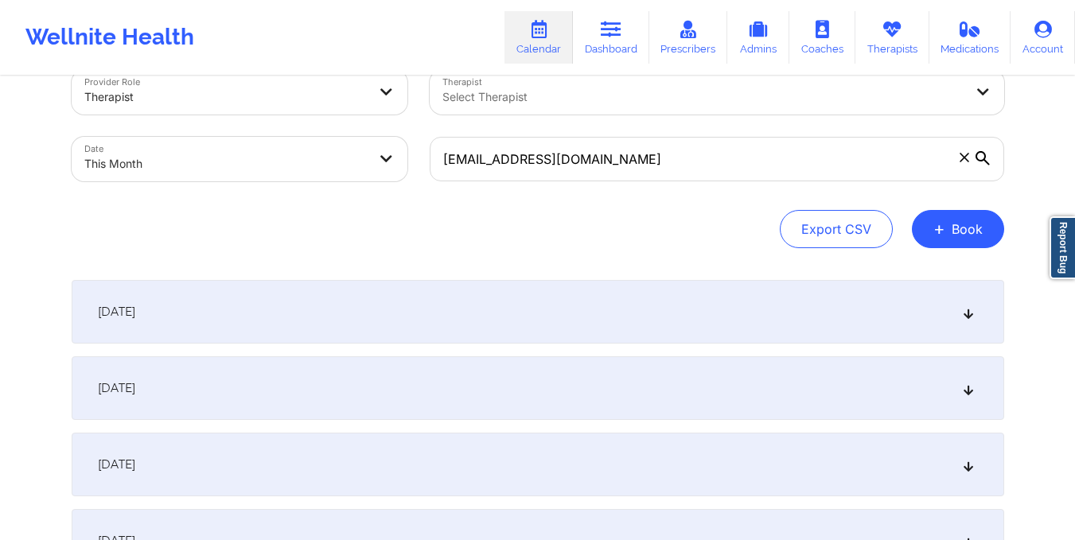
scroll to position [0, 0]
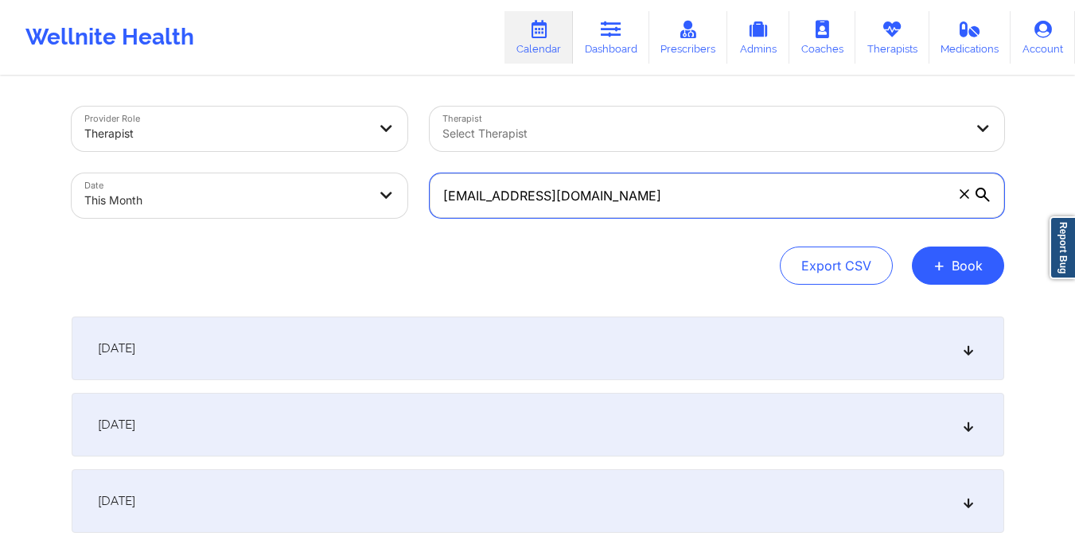
drag, startPoint x: 442, startPoint y: 206, endPoint x: 607, endPoint y: 197, distance: 165.0
click at [607, 197] on input "[EMAIL_ADDRESS][DOMAIN_NAME]" at bounding box center [717, 195] width 575 height 45
paste input "[EMAIL_ADDRESS]"
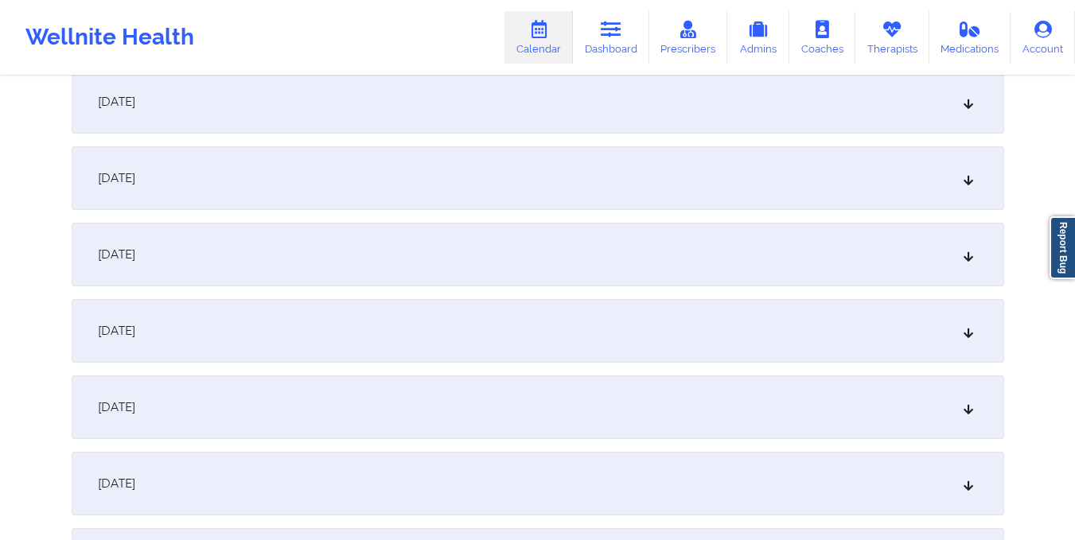
scroll to position [1088, 0]
click at [584, 316] on div "[DATE]" at bounding box center [538, 330] width 933 height 64
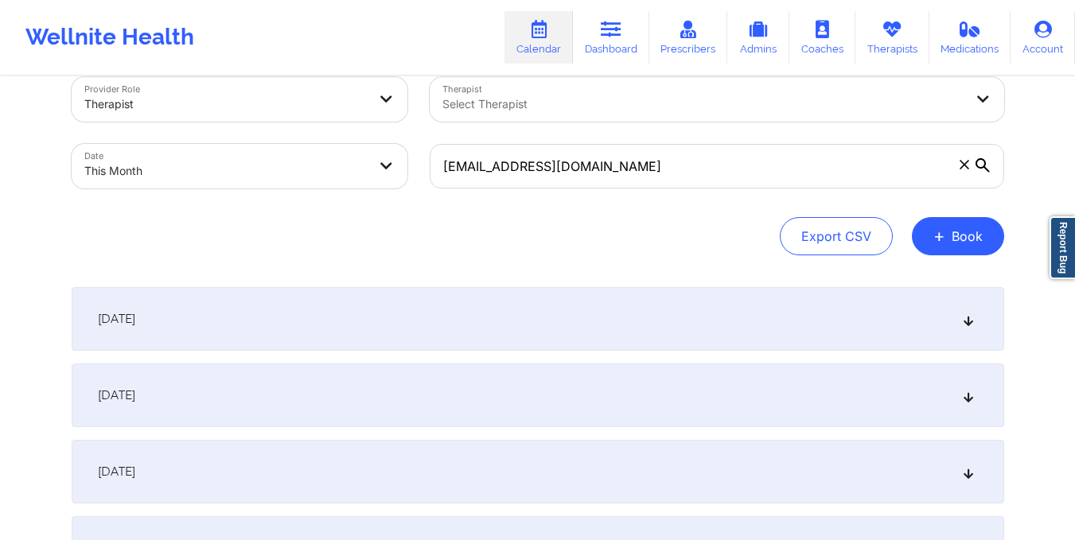
scroll to position [0, 0]
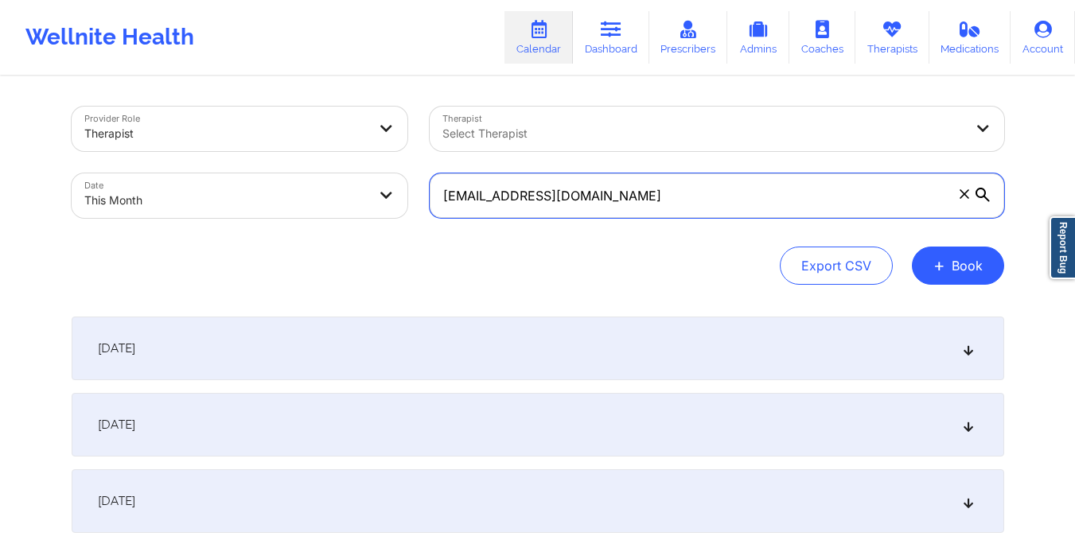
drag, startPoint x: 439, startPoint y: 197, endPoint x: 623, endPoint y: 193, distance: 183.9
click at [623, 193] on input "[EMAIL_ADDRESS][DOMAIN_NAME]" at bounding box center [717, 195] width 575 height 45
paste input "cathrynspitzer"
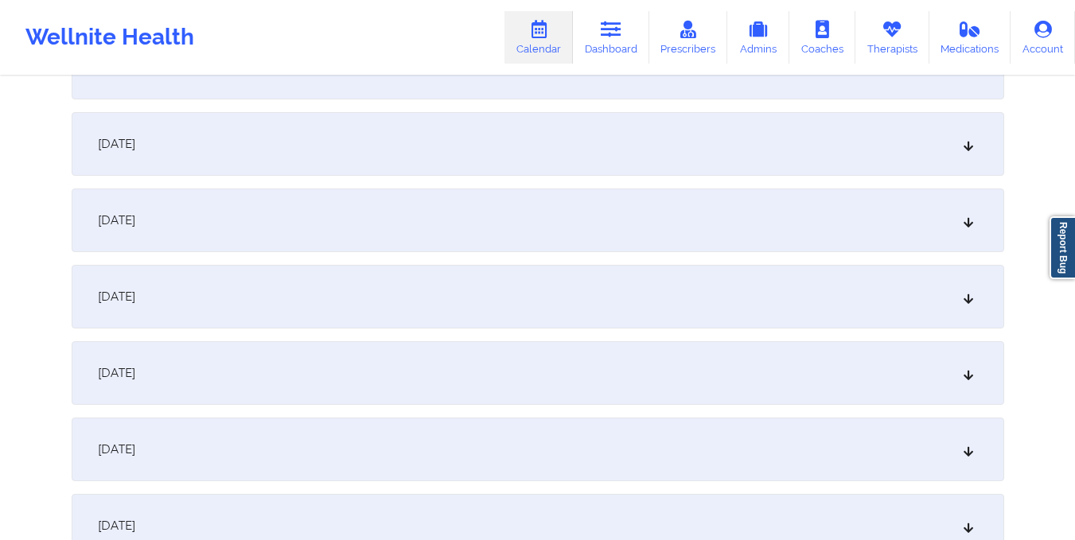
scroll to position [1125, 0]
click at [610, 273] on div "[DATE]" at bounding box center [538, 293] width 933 height 64
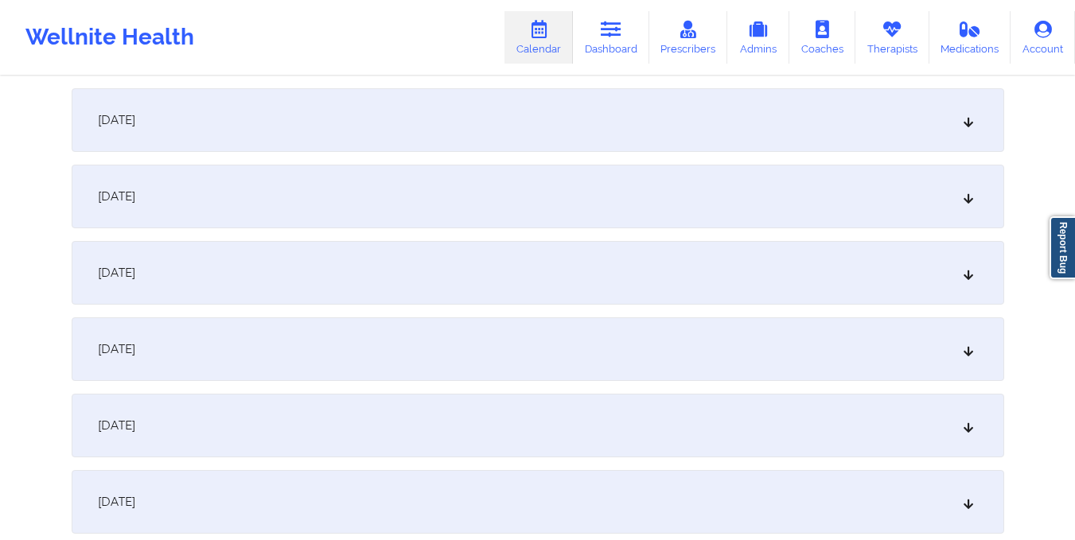
scroll to position [0, 0]
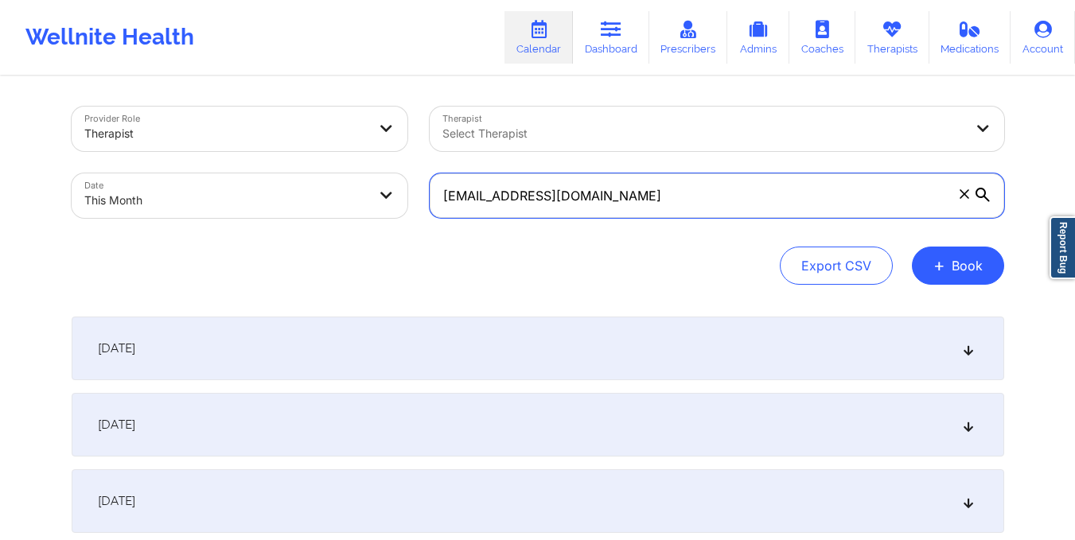
drag, startPoint x: 439, startPoint y: 197, endPoint x: 728, endPoint y: 217, distance: 289.6
click at [728, 217] on input "[EMAIL_ADDRESS][DOMAIN_NAME]" at bounding box center [717, 195] width 575 height 45
paste input "homesbylisab"
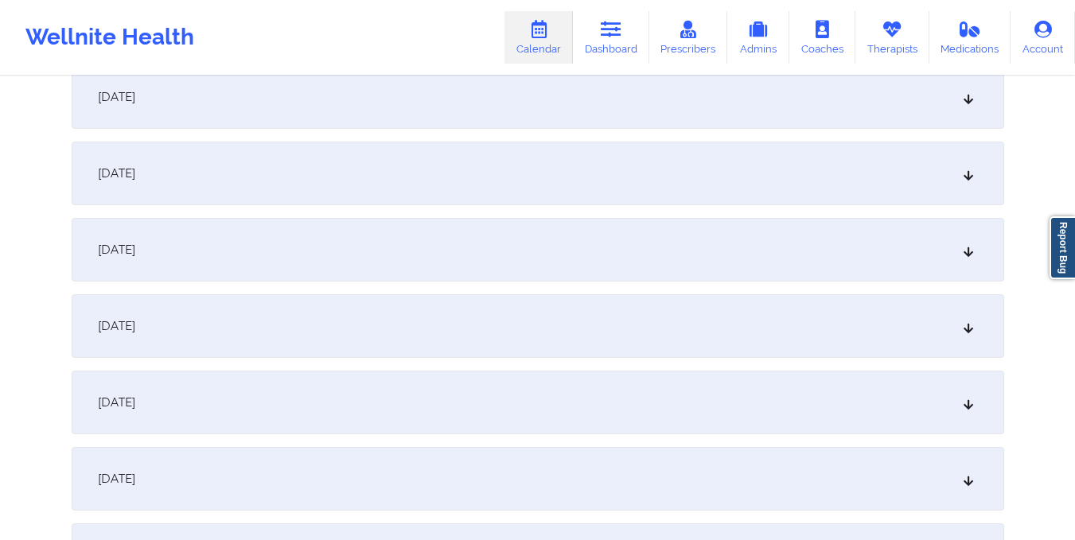
scroll to position [1017, 0]
click at [699, 396] on div "[DATE]" at bounding box center [538, 401] width 933 height 64
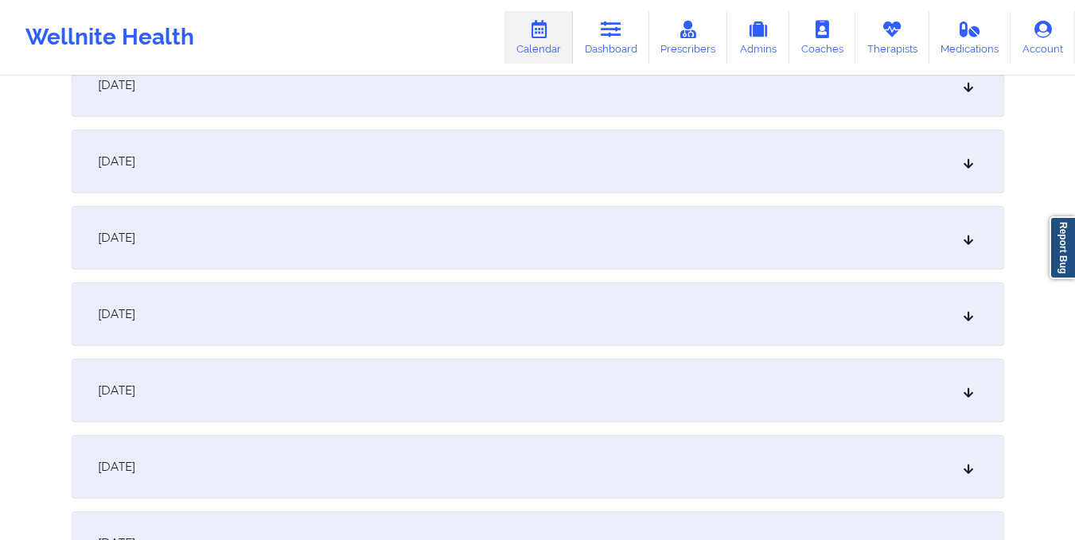
scroll to position [651, 0]
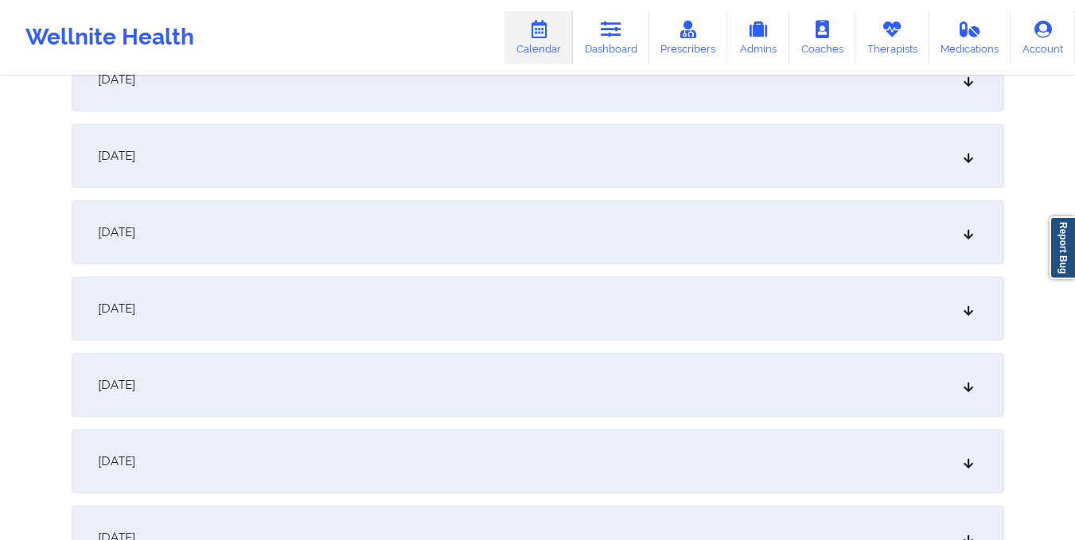
click at [614, 239] on div "[DATE]" at bounding box center [538, 233] width 933 height 64
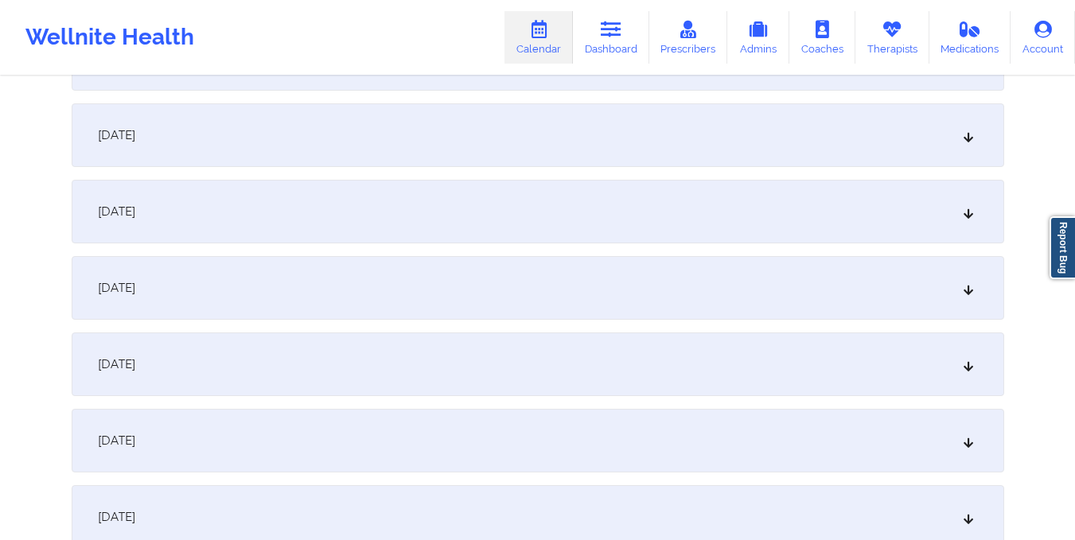
scroll to position [0, 0]
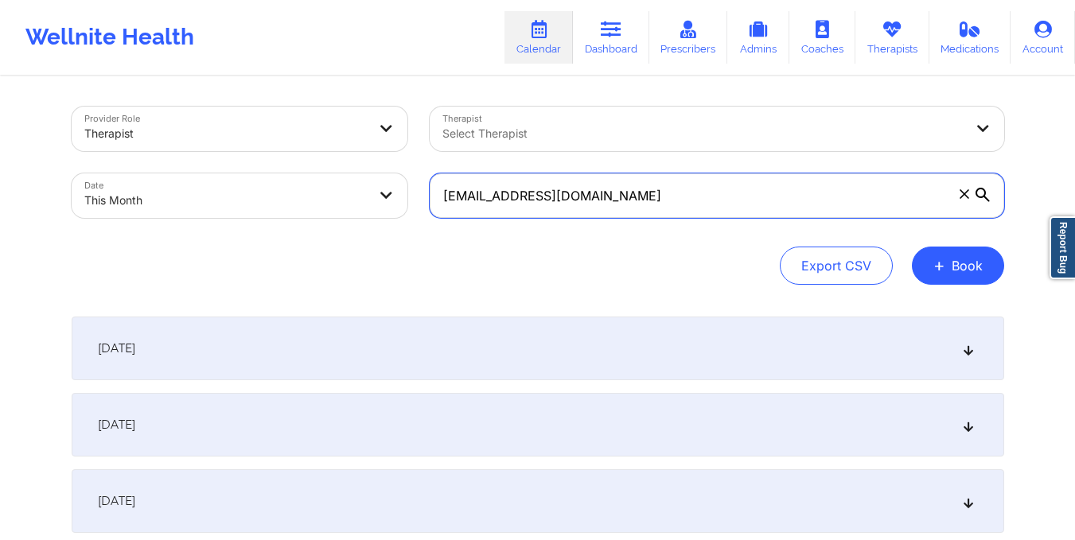
drag, startPoint x: 432, startPoint y: 198, endPoint x: 682, endPoint y: 219, distance: 250.8
click at [682, 219] on div "[EMAIL_ADDRESS][DOMAIN_NAME]" at bounding box center [717, 195] width 597 height 67
paste input "glenisagreen"
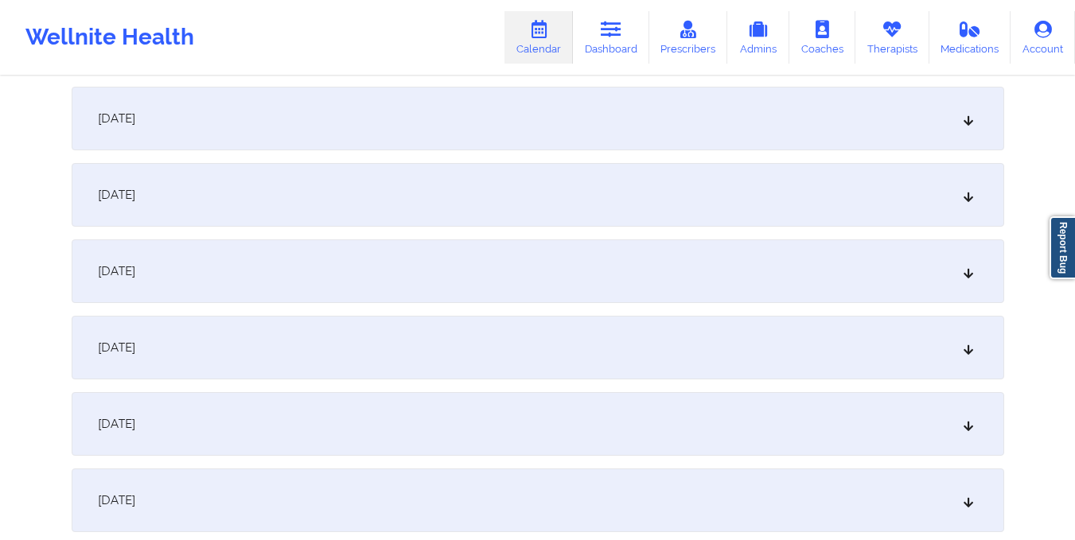
scroll to position [1071, 0]
click at [657, 332] on div "[DATE]" at bounding box center [538, 347] width 933 height 64
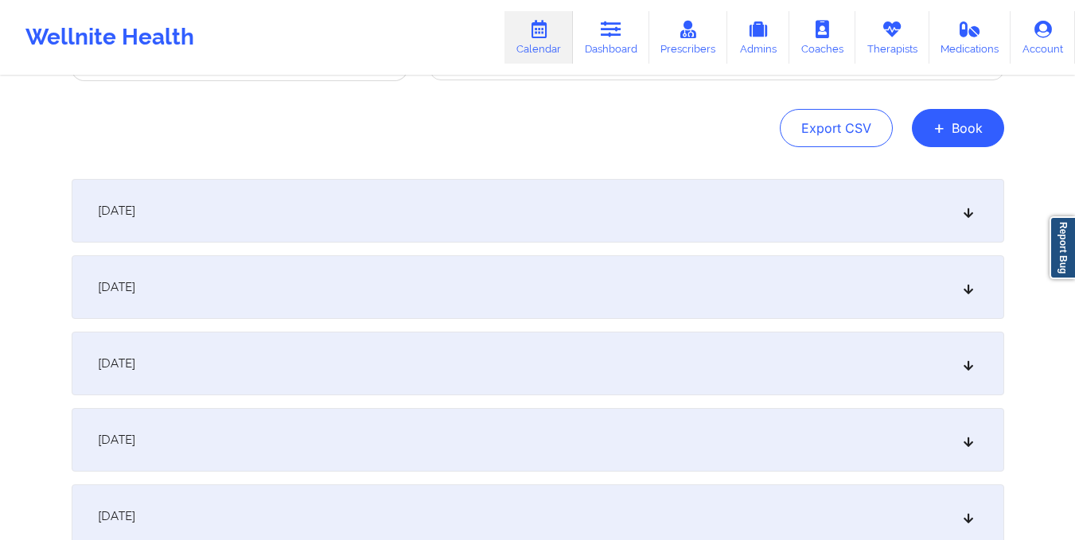
scroll to position [0, 0]
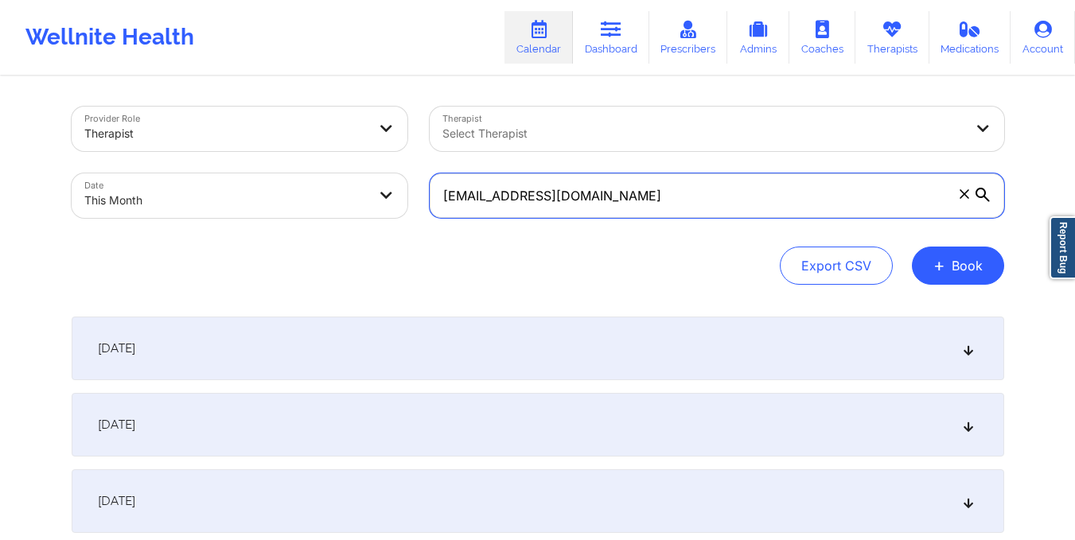
drag, startPoint x: 442, startPoint y: 201, endPoint x: 616, endPoint y: 199, distance: 174.3
click at [616, 199] on input "[EMAIL_ADDRESS][DOMAIN_NAME]" at bounding box center [717, 195] width 575 height 45
paste input "canadianbacon9"
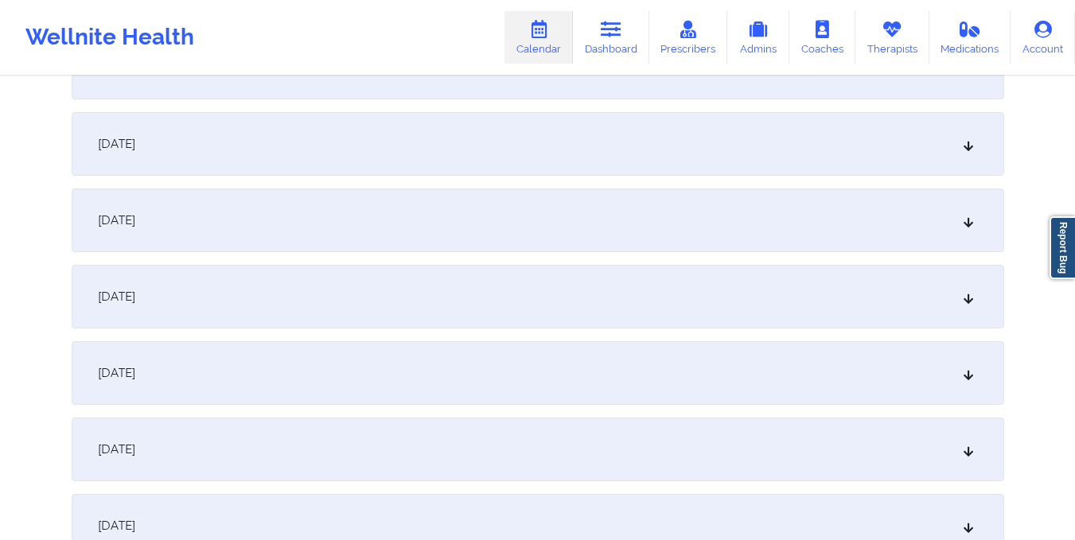
scroll to position [1200, 0]
click at [610, 219] on div "[DATE]" at bounding box center [538, 218] width 933 height 64
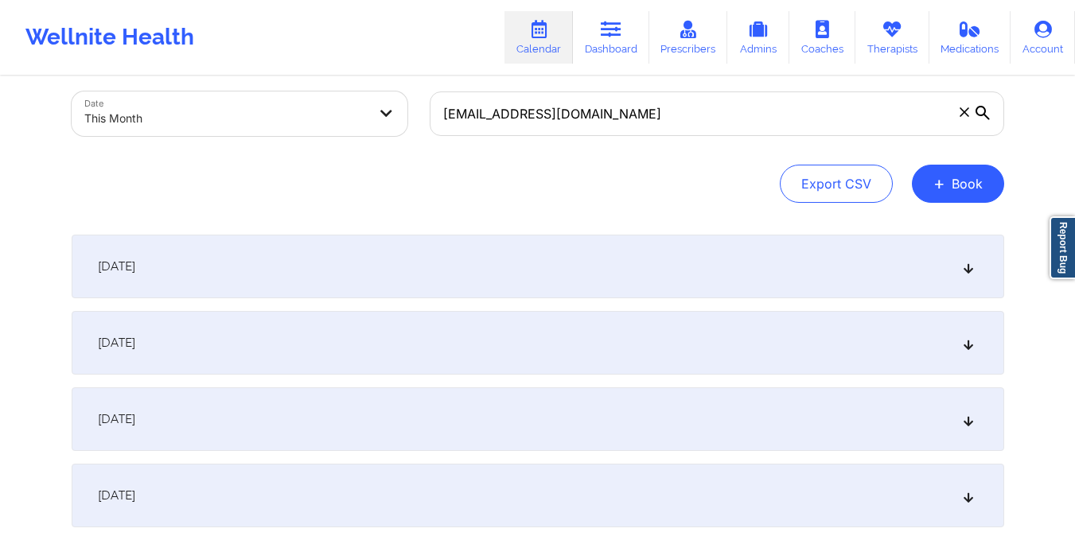
scroll to position [0, 0]
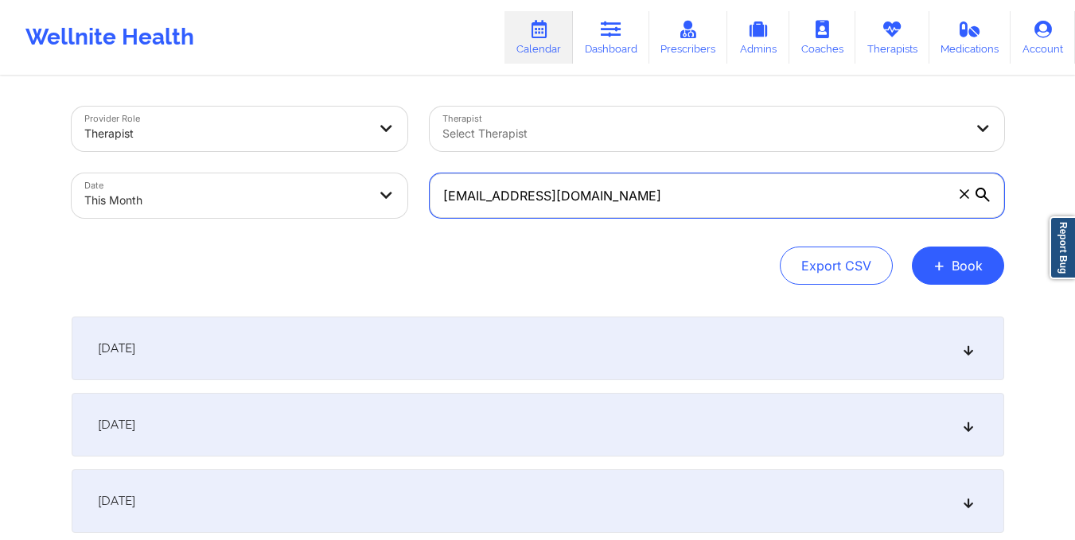
drag, startPoint x: 438, startPoint y: 193, endPoint x: 683, endPoint y: 201, distance: 245.2
click at [683, 201] on input "[EMAIL_ADDRESS][DOMAIN_NAME]" at bounding box center [717, 195] width 575 height 45
paste input "ierra611"
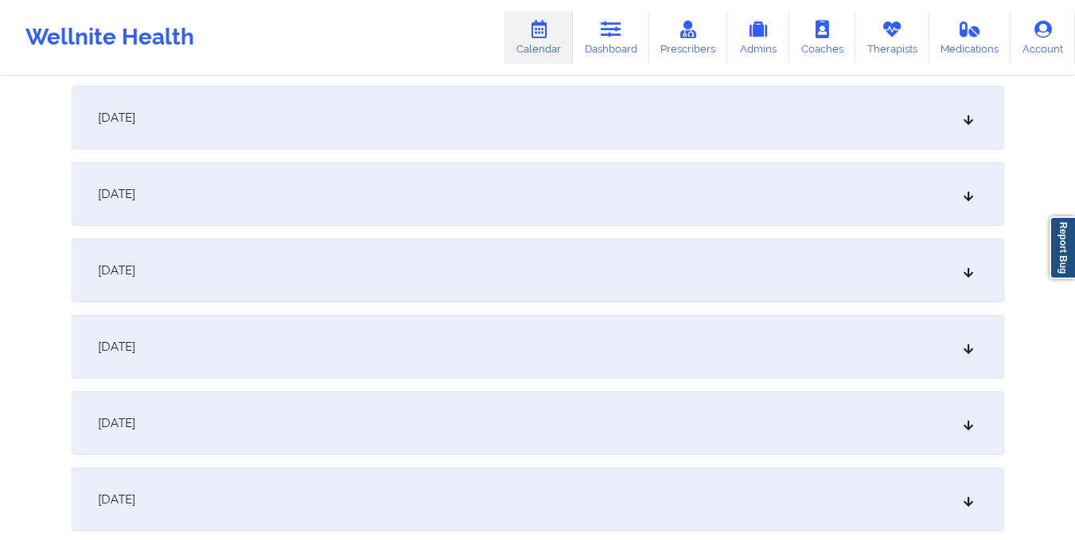
scroll to position [1157, 0]
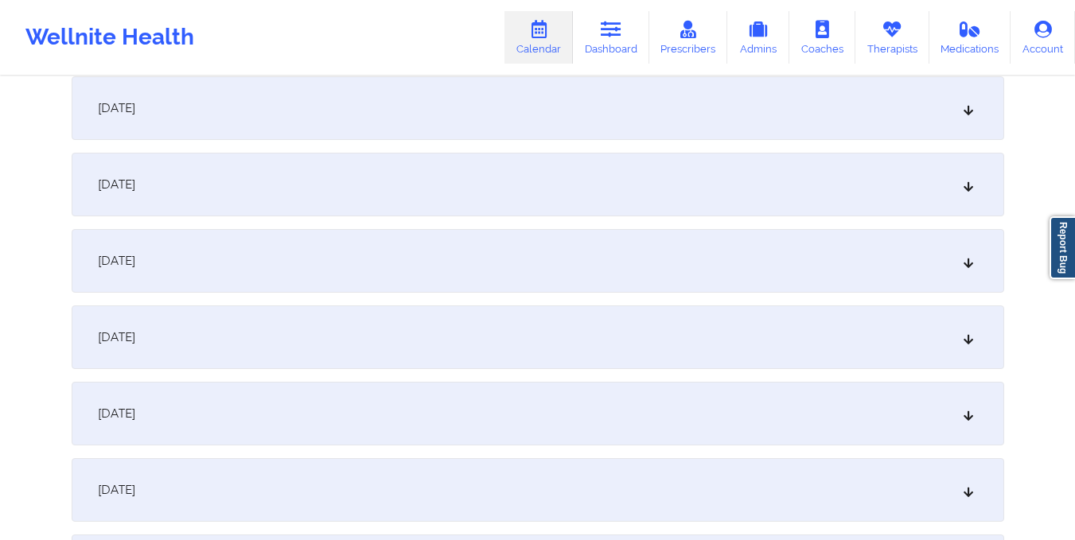
click at [666, 290] on div "[DATE]" at bounding box center [538, 261] width 933 height 64
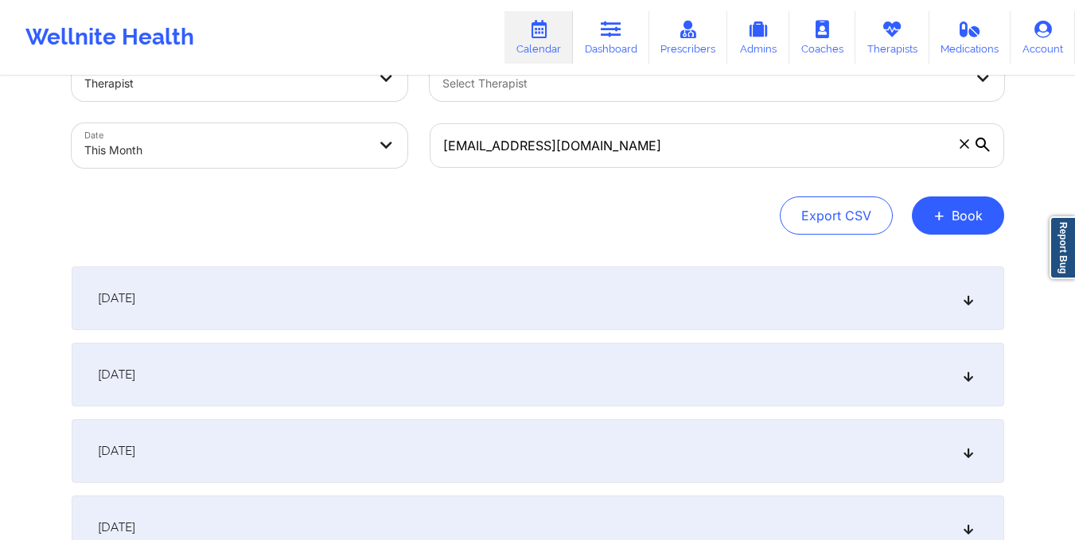
scroll to position [8, 0]
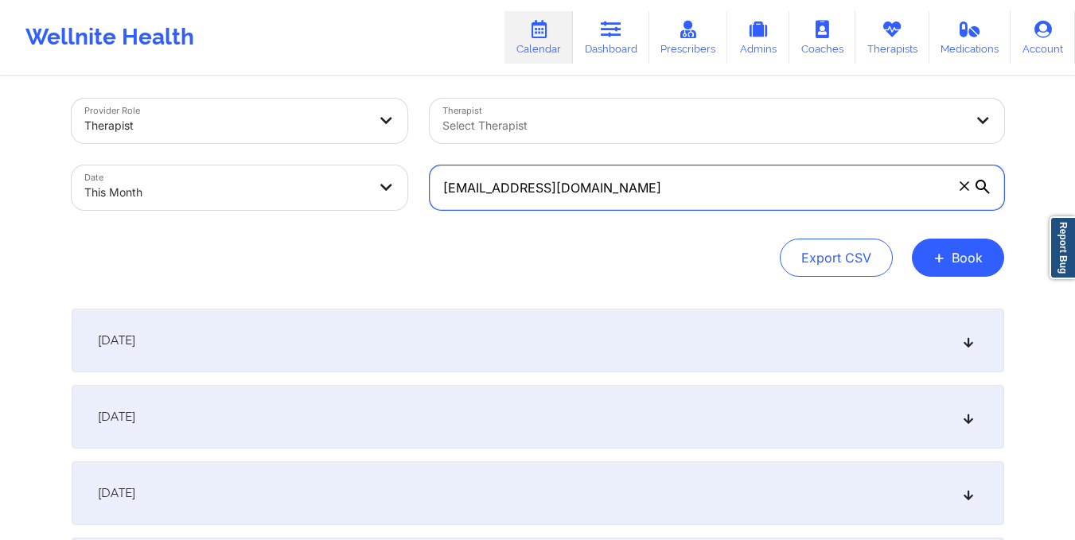
drag, startPoint x: 439, startPoint y: 188, endPoint x: 649, endPoint y: 192, distance: 210.9
click at [649, 192] on input "[EMAIL_ADDRESS][DOMAIN_NAME]" at bounding box center [717, 188] width 575 height 45
paste input "daradurosomo"
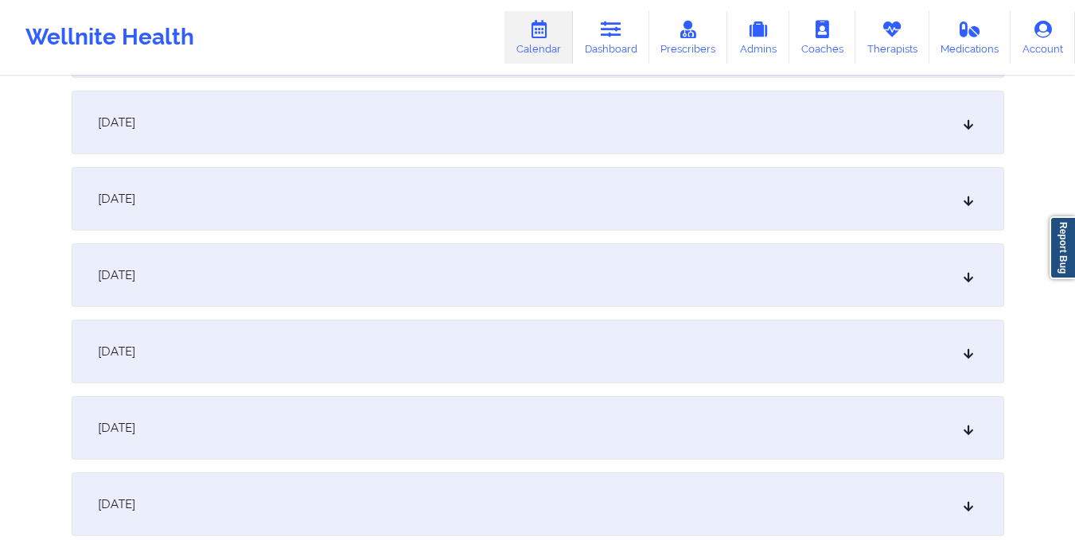
scroll to position [1220, 0]
click at [599, 220] on div "[DATE]" at bounding box center [538, 198] width 933 height 64
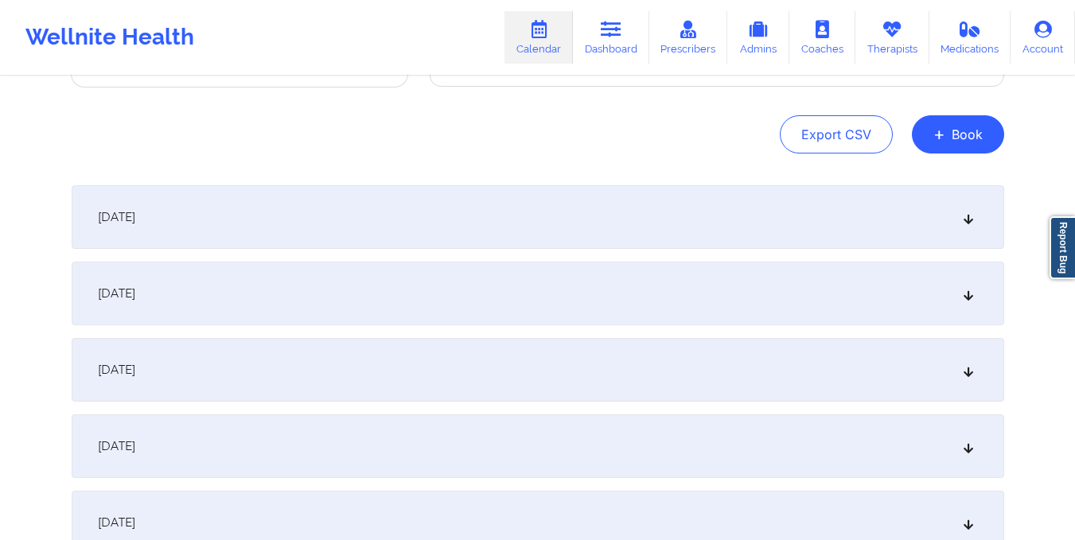
scroll to position [0, 0]
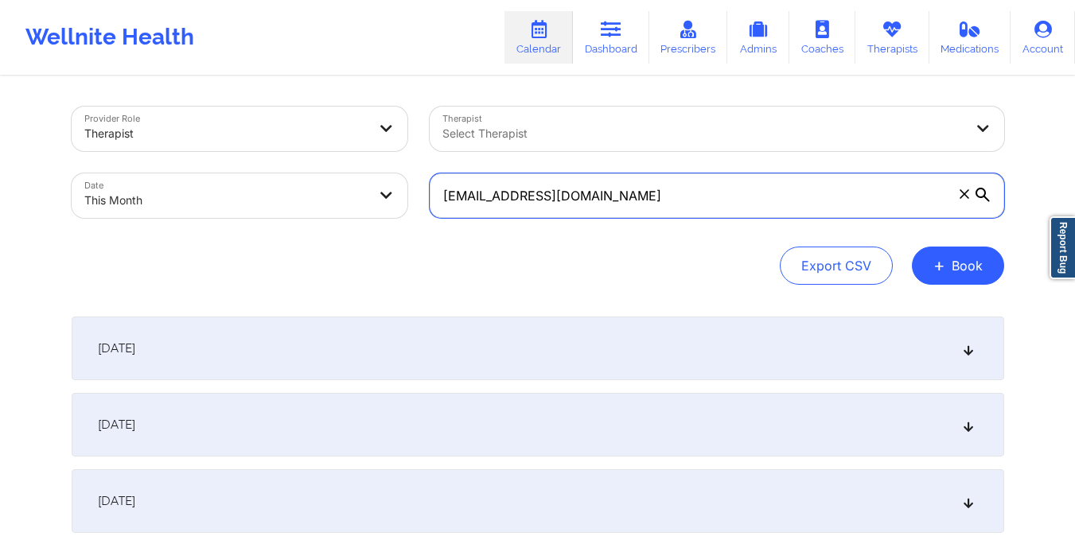
drag, startPoint x: 442, startPoint y: 203, endPoint x: 672, endPoint y: 211, distance: 230.1
click at [672, 211] on input "[EMAIL_ADDRESS][DOMAIN_NAME]" at bounding box center [717, 195] width 575 height 45
paste input "[EMAIL_ADDRESS][DOMAIN_NAME]"
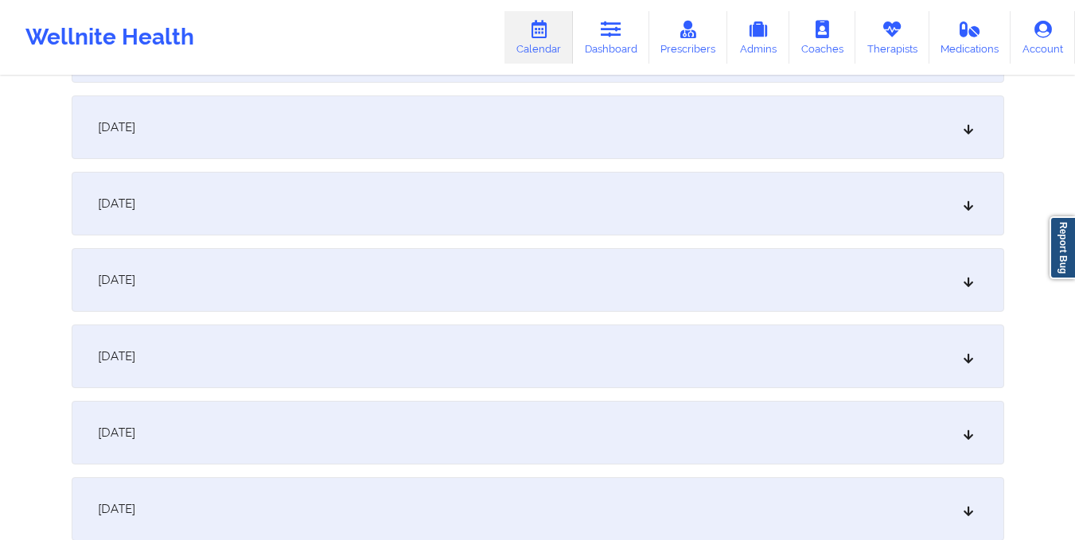
scroll to position [1062, 0]
click at [613, 358] on div "[DATE]" at bounding box center [538, 356] width 933 height 64
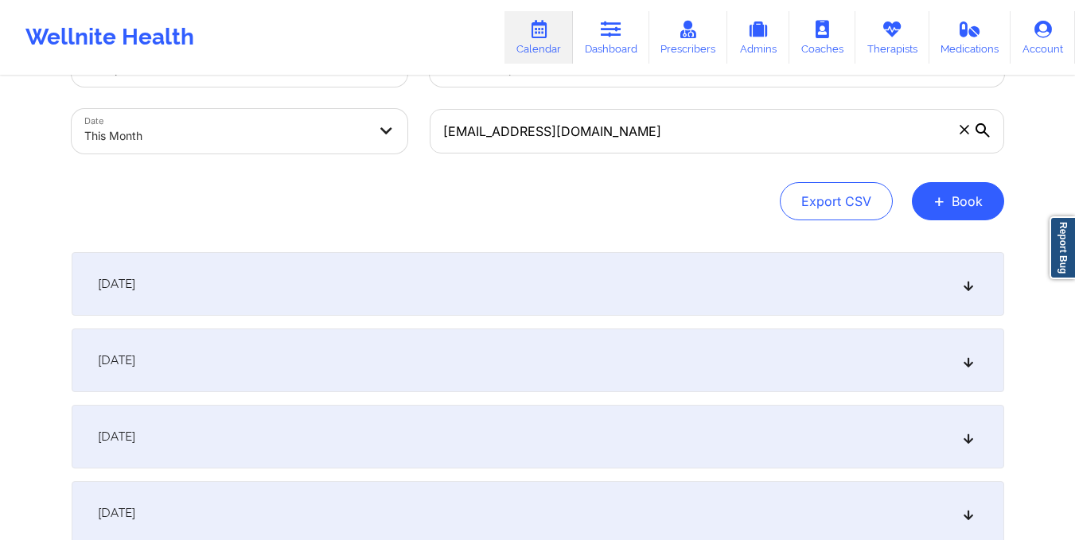
scroll to position [0, 0]
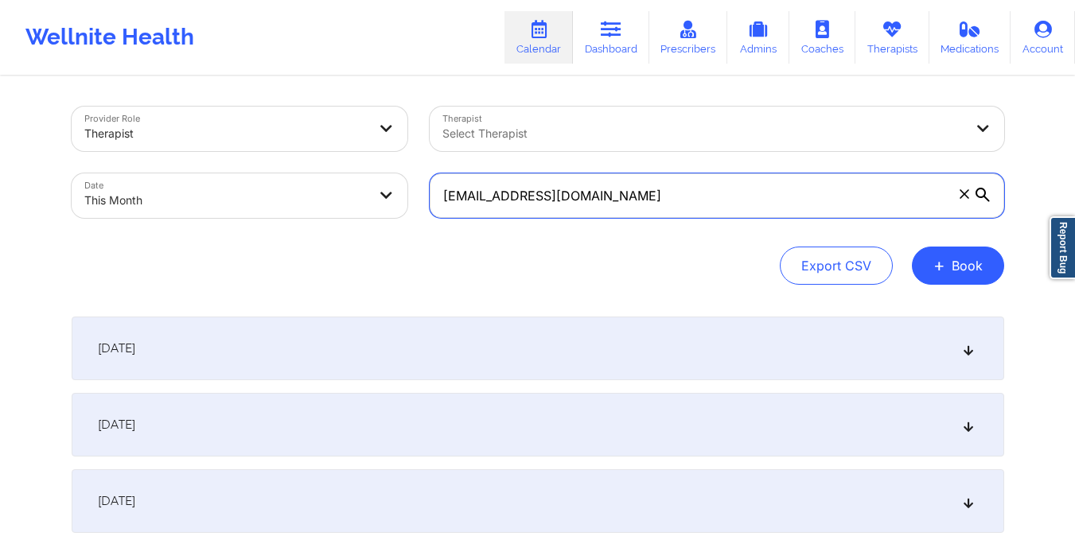
drag, startPoint x: 442, startPoint y: 193, endPoint x: 638, endPoint y: 187, distance: 195.9
click at [638, 187] on input "[EMAIL_ADDRESS][DOMAIN_NAME]" at bounding box center [717, 195] width 575 height 45
paste input "[EMAIL_ADDRESS][DOMAIN_NAME]"
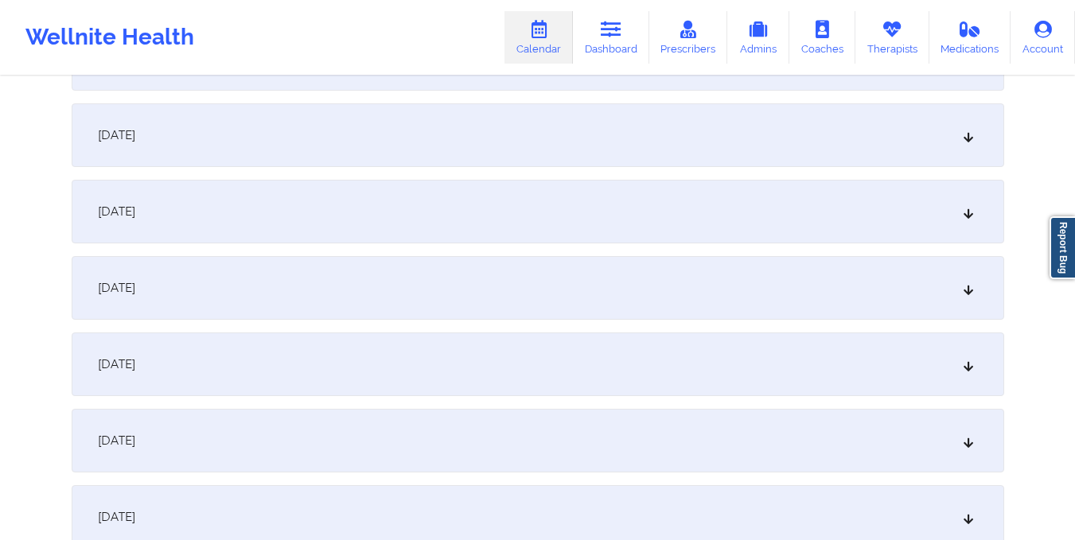
scroll to position [1208, 0]
type input "[EMAIL_ADDRESS][DOMAIN_NAME]"
click at [592, 235] on div "[DATE]" at bounding box center [538, 210] width 933 height 64
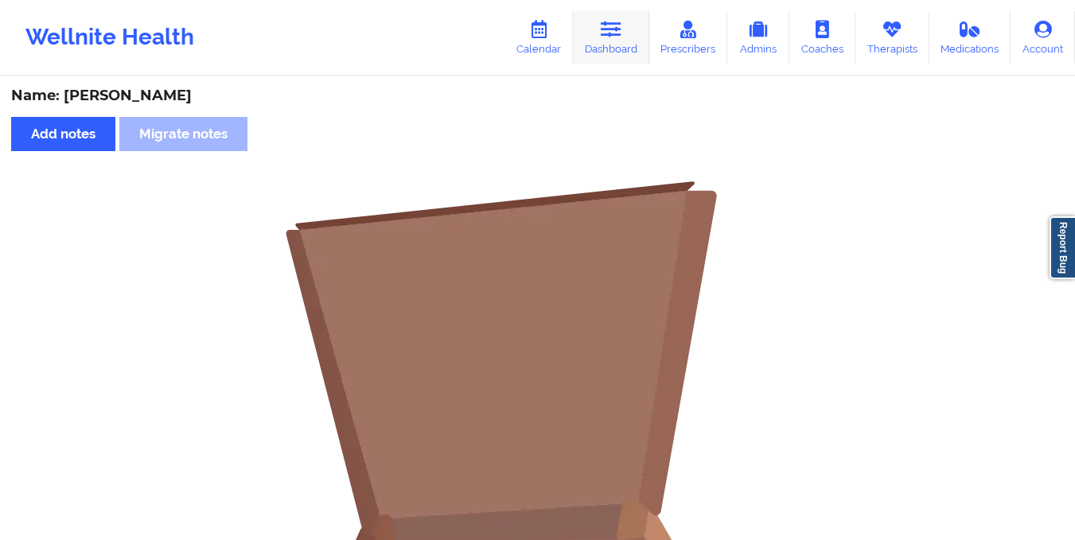
click at [610, 49] on link "Dashboard" at bounding box center [611, 37] width 76 height 53
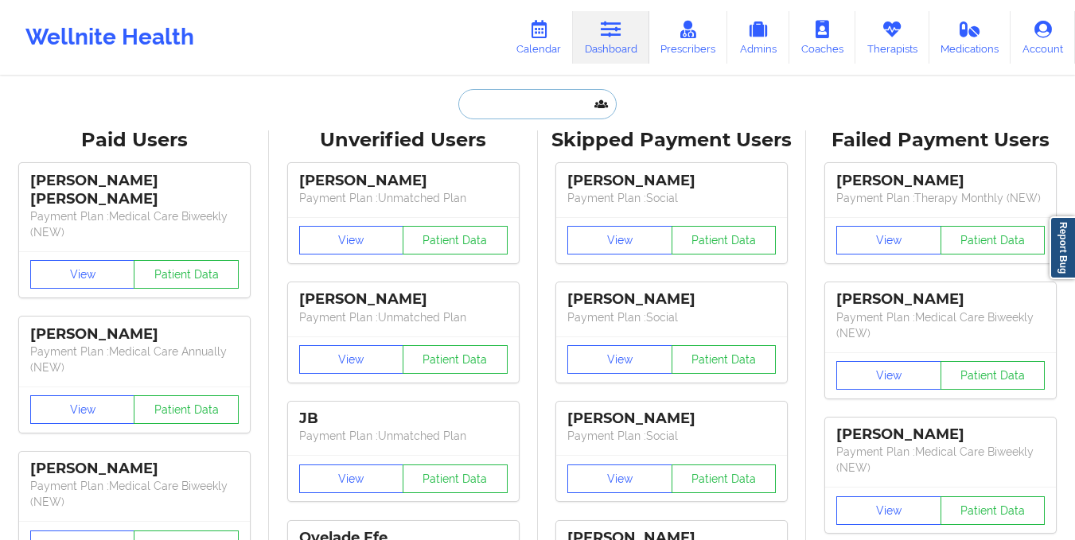
click at [522, 113] on input "text" at bounding box center [537, 104] width 158 height 30
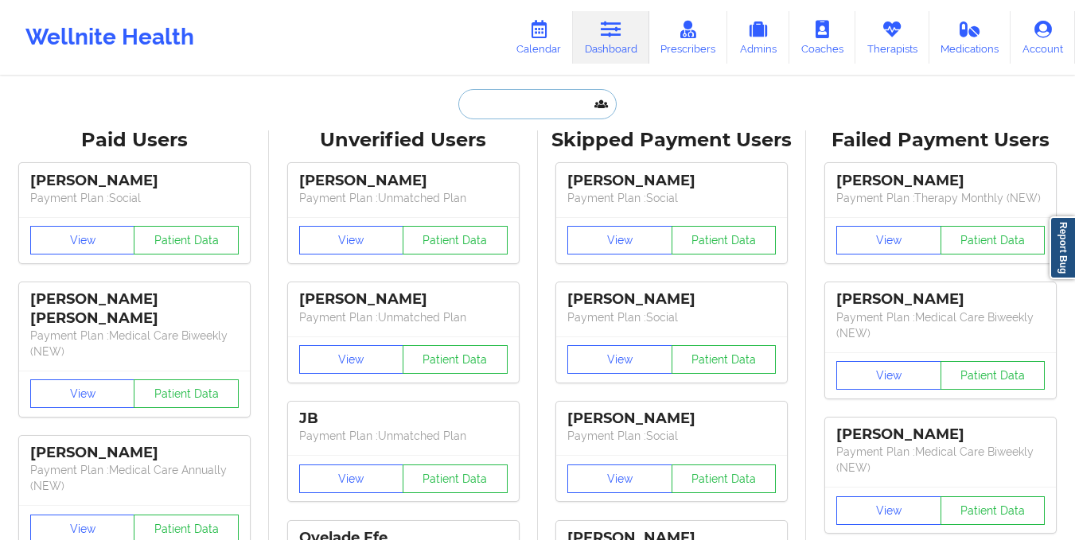
paste input ""Acuity Notes: Patient: ARKISIA FENN DOB: 01/16/1974 MID: H63967170 Rendering P…"
type input ""Acuity Notes: Patient: ARKISIA FENN DOB: 01/16/1974 MID: H63967170 Rendering P…"
paste input "[EMAIL_ADDRESS][DOMAIN_NAME]"
type input "[EMAIL_ADDRESS][DOMAIN_NAME]"
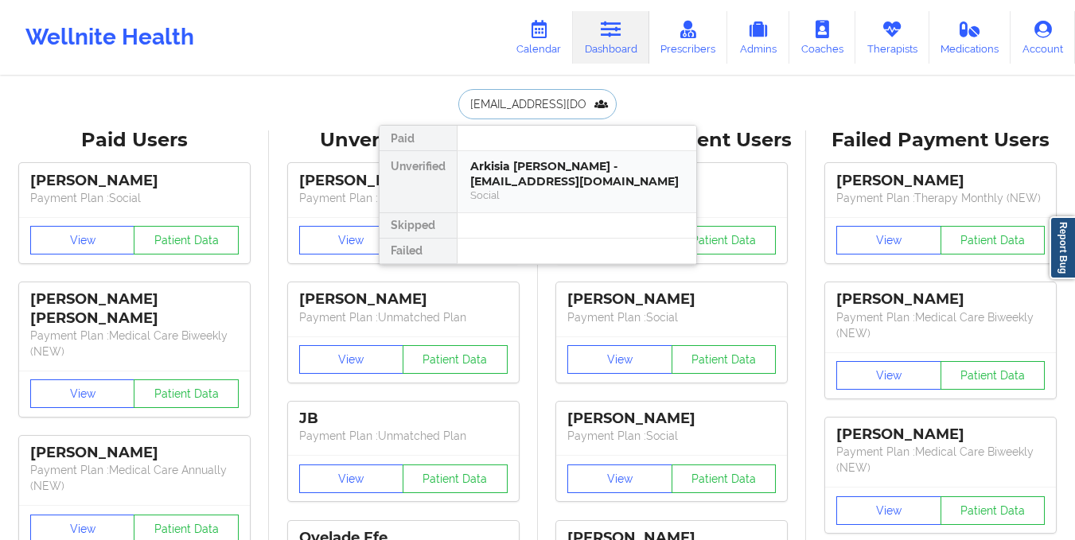
click at [544, 162] on div "Arkisia Fenn - lokissed@gmail.com" at bounding box center [576, 173] width 213 height 29
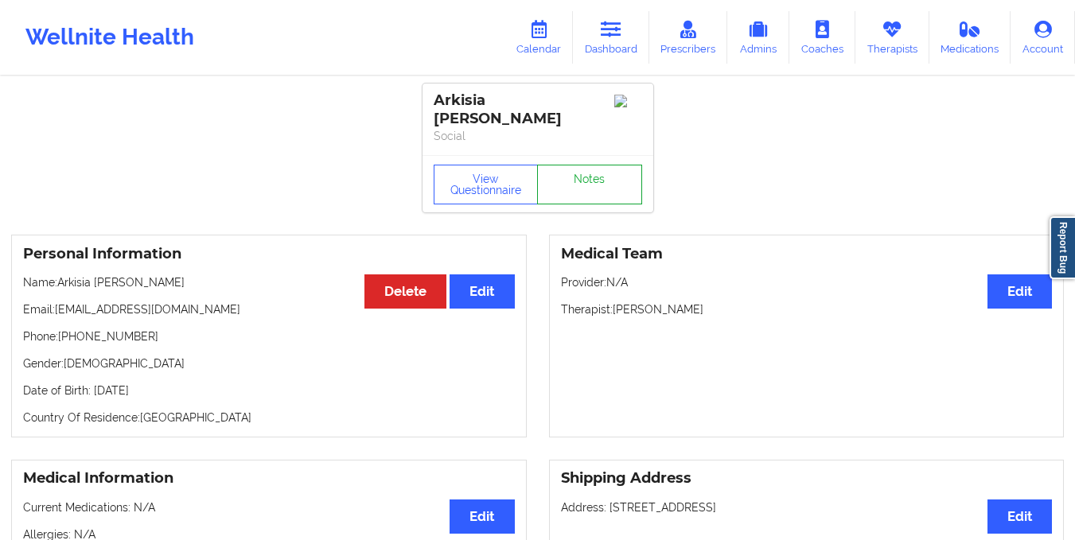
click at [586, 165] on link "Notes" at bounding box center [589, 185] width 105 height 40
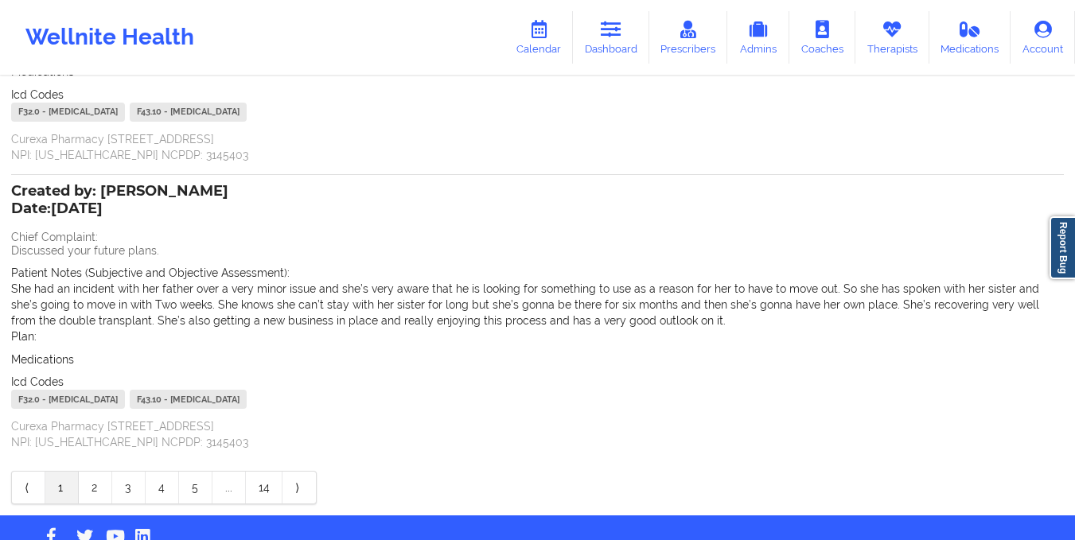
scroll to position [320, 0]
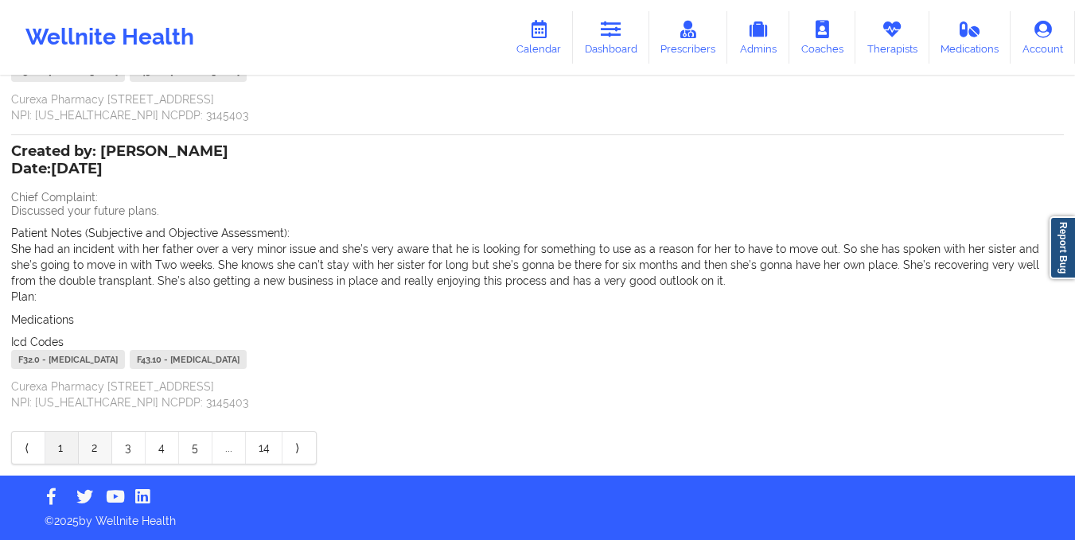
click at [93, 446] on link "2" at bounding box center [95, 448] width 33 height 32
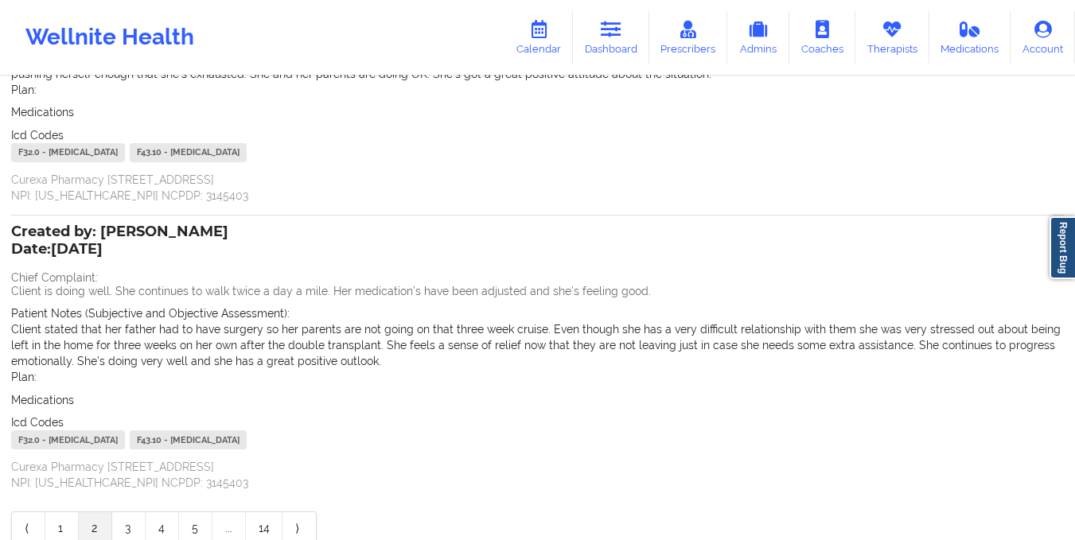
scroll to position [304, 0]
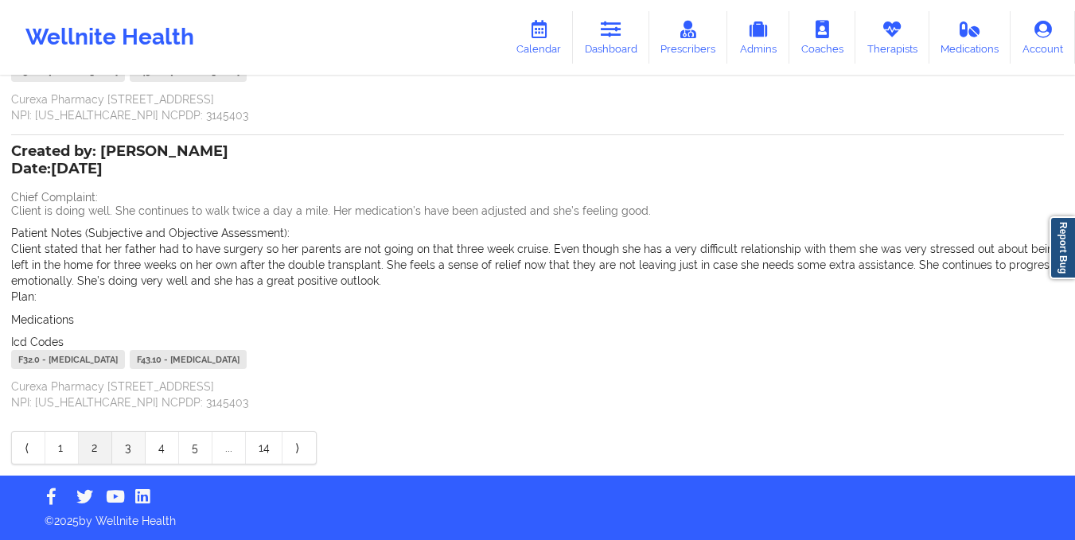
click at [137, 457] on link "3" at bounding box center [128, 448] width 33 height 32
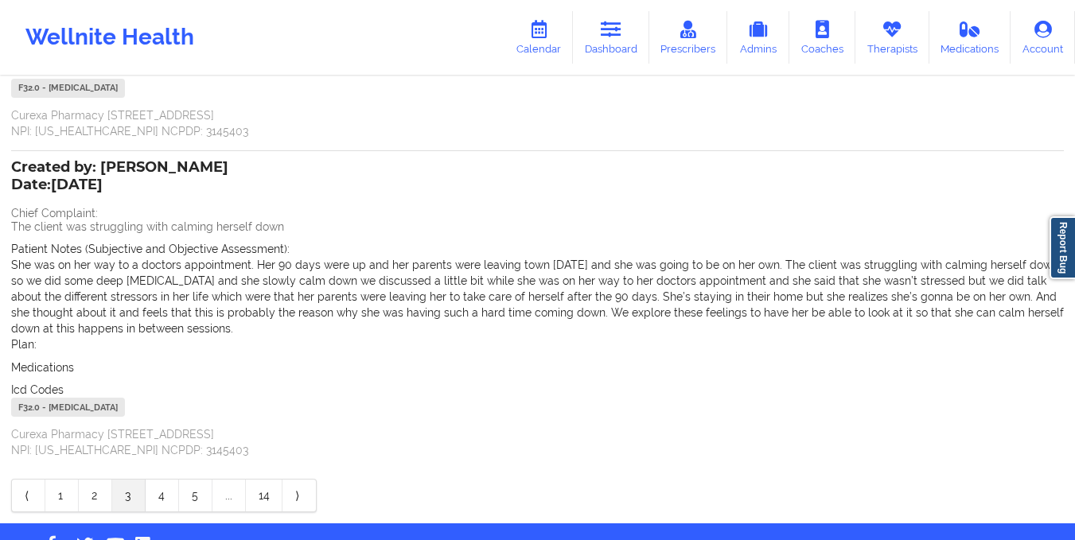
scroll to position [0, 0]
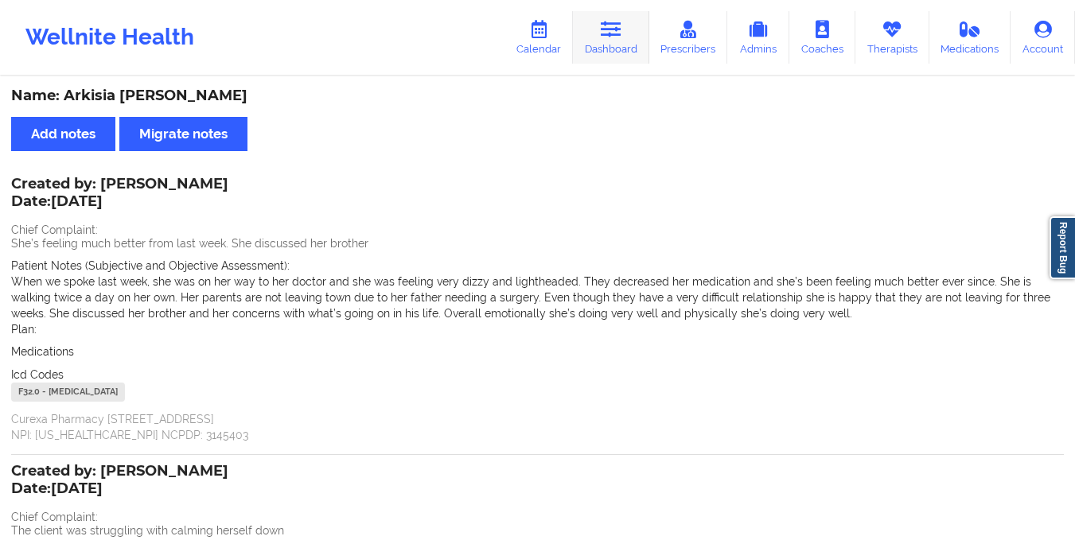
click at [595, 38] on link "Dashboard" at bounding box center [611, 37] width 76 height 53
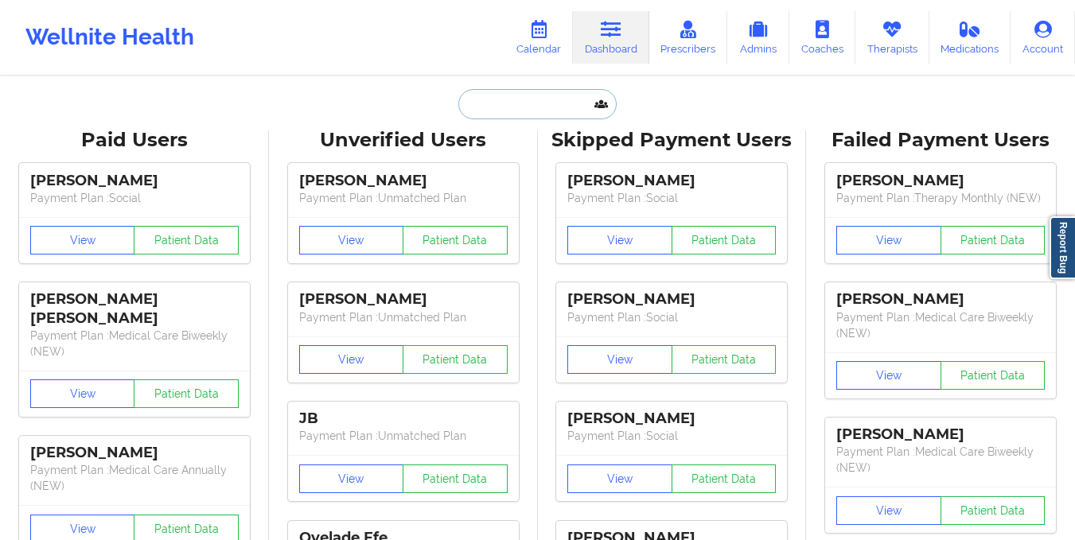
click at [532, 110] on input "text" at bounding box center [537, 104] width 158 height 30
paste input "[EMAIL_ADDRESS][DOMAIN_NAME]"
type input "[EMAIL_ADDRESS][DOMAIN_NAME]"
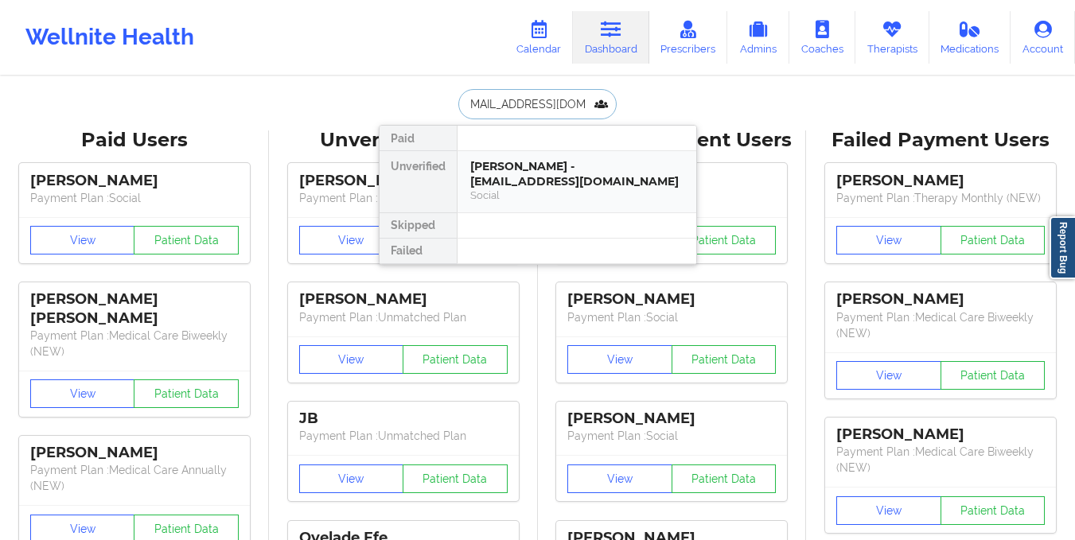
click at [540, 165] on div "Lisa Berman - homesbylisab@gmail.com" at bounding box center [576, 173] width 213 height 29
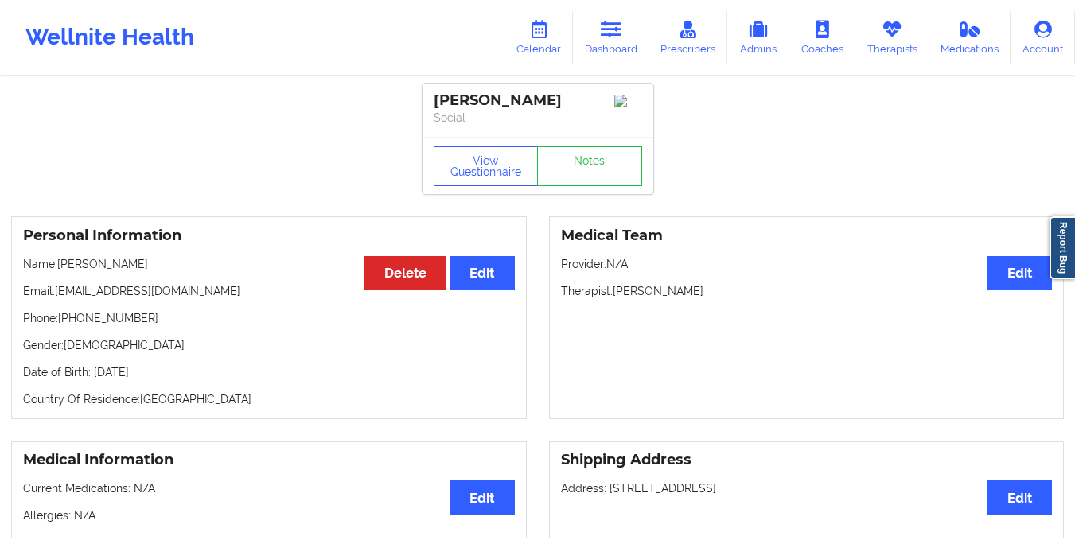
click at [595, 137] on div "Lisa Berman Social" at bounding box center [538, 110] width 231 height 53
click at [598, 164] on link "Notes" at bounding box center [589, 166] width 105 height 40
